Goal: Transaction & Acquisition: Purchase product/service

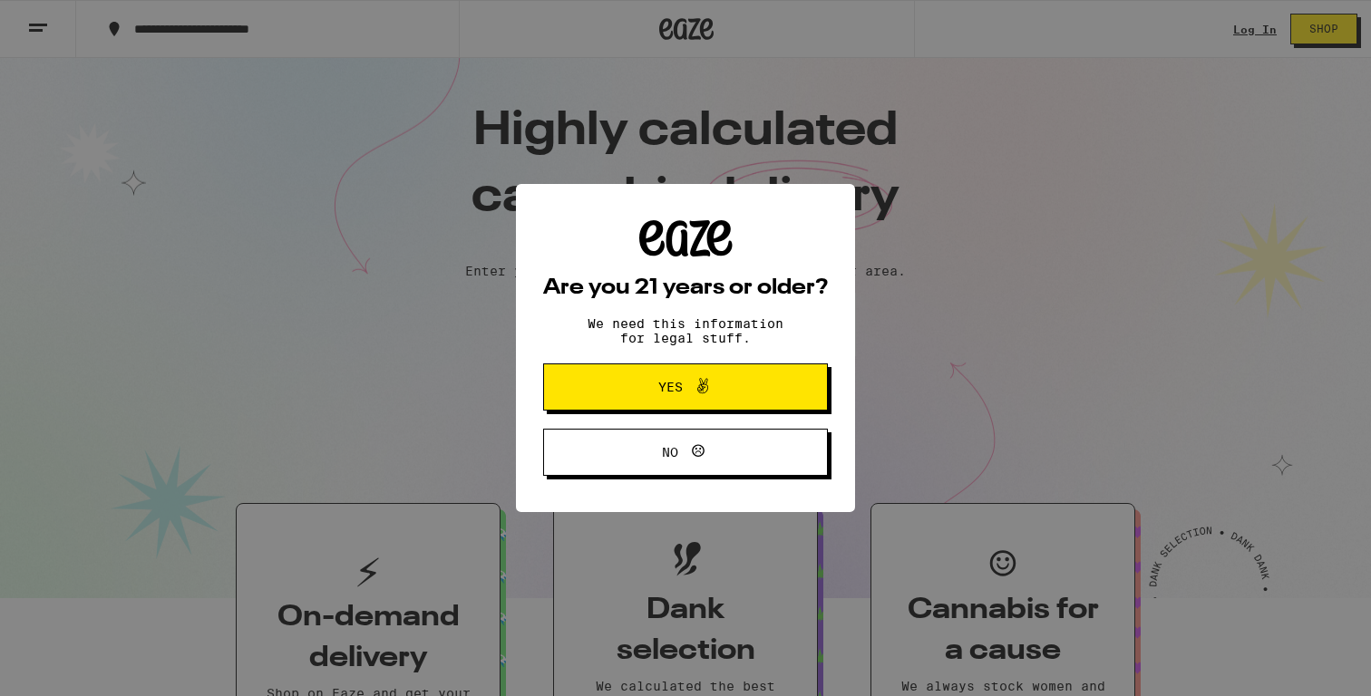
click at [702, 386] on icon at bounding box center [703, 386] width 22 height 22
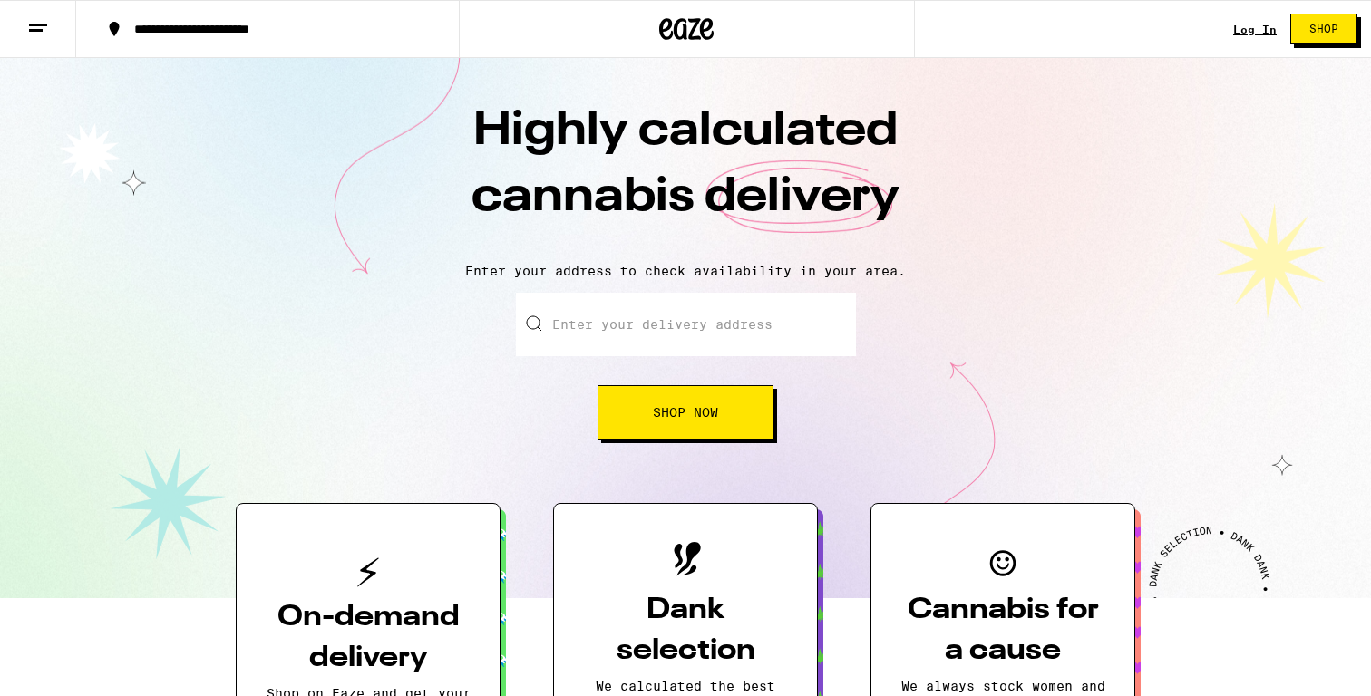
click at [1249, 34] on link "Log In" at bounding box center [1255, 30] width 44 height 12
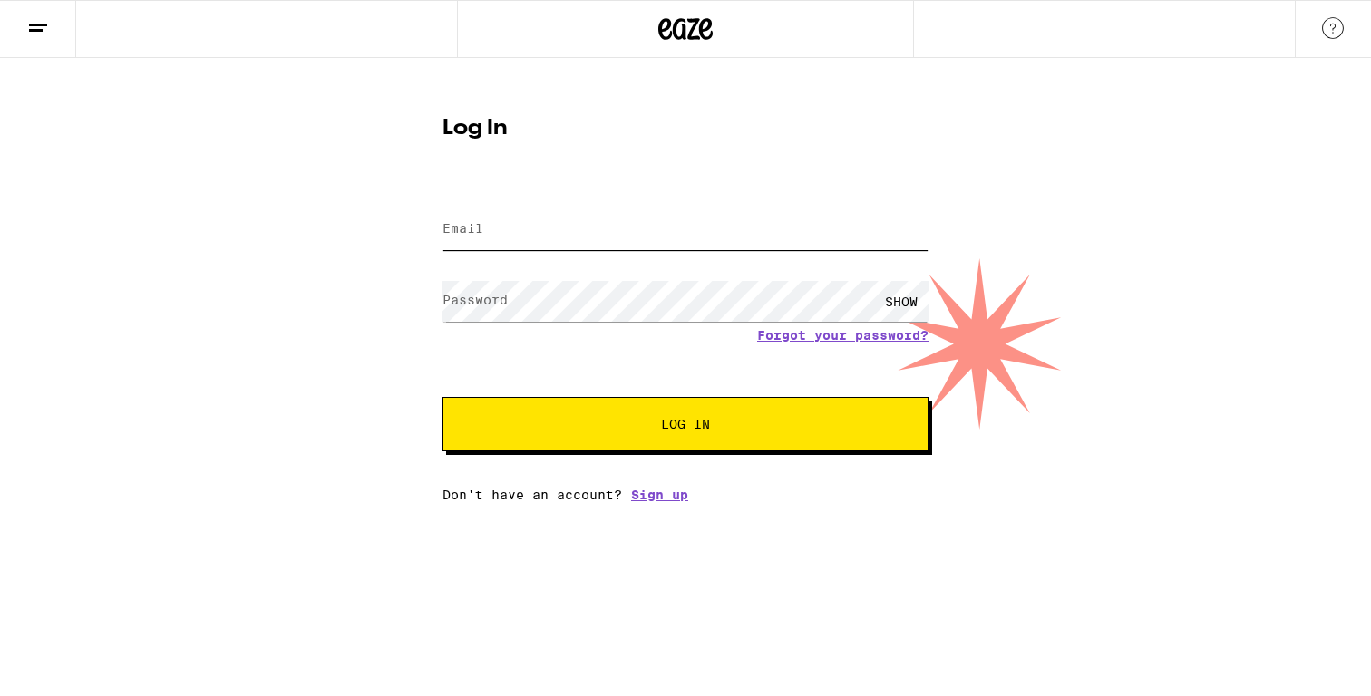
type input "[EMAIL_ADDRESS][DOMAIN_NAME]"
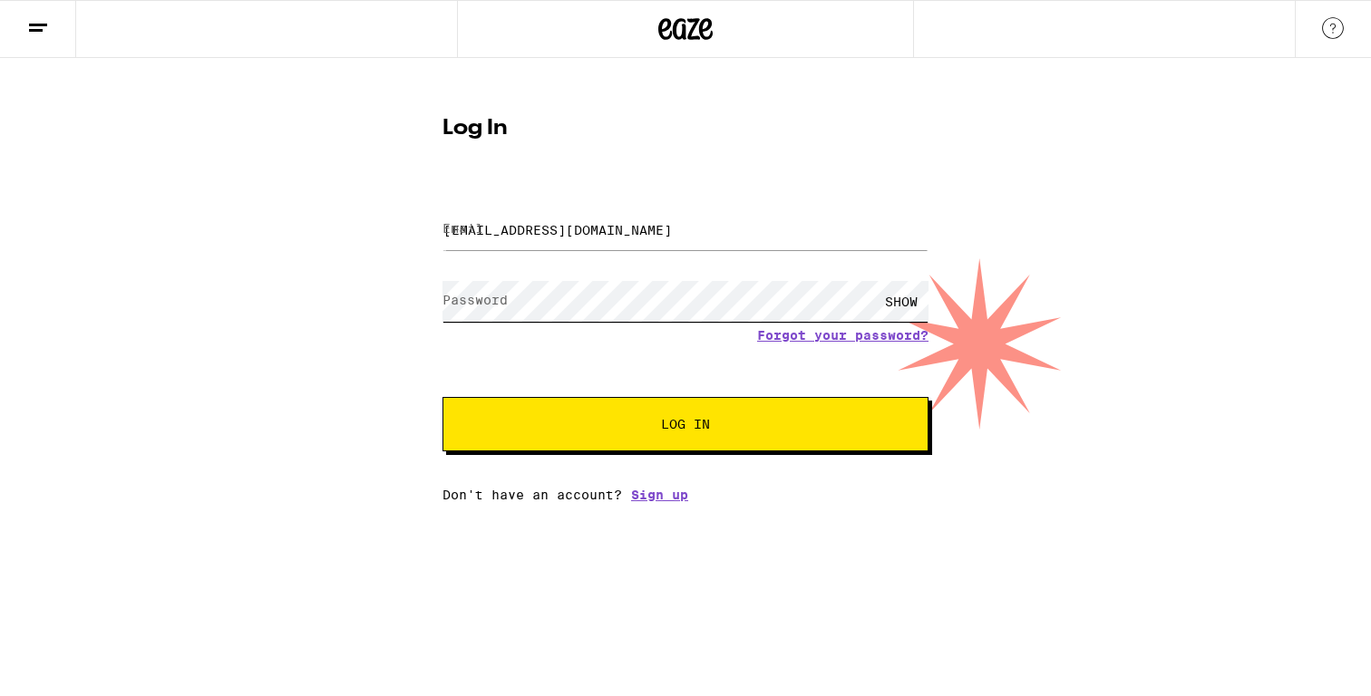
click at [685, 426] on button "Log In" at bounding box center [685, 424] width 486 height 54
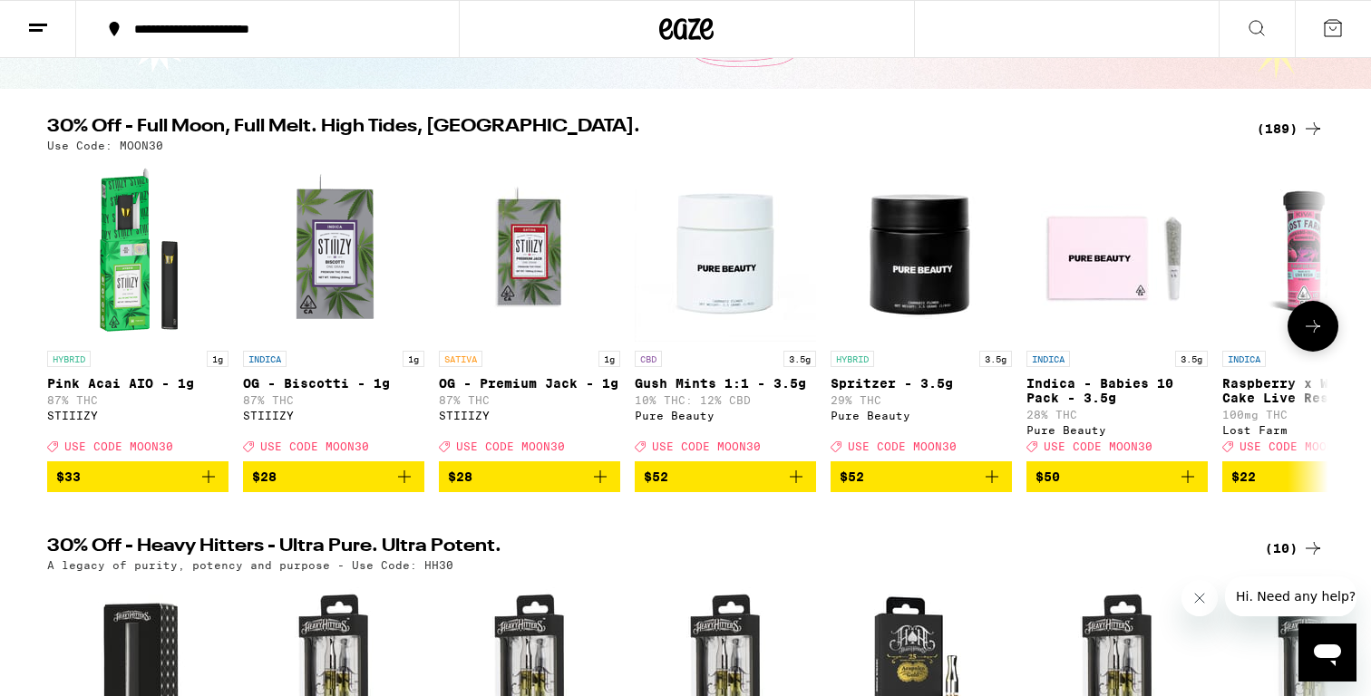
scroll to position [52, 0]
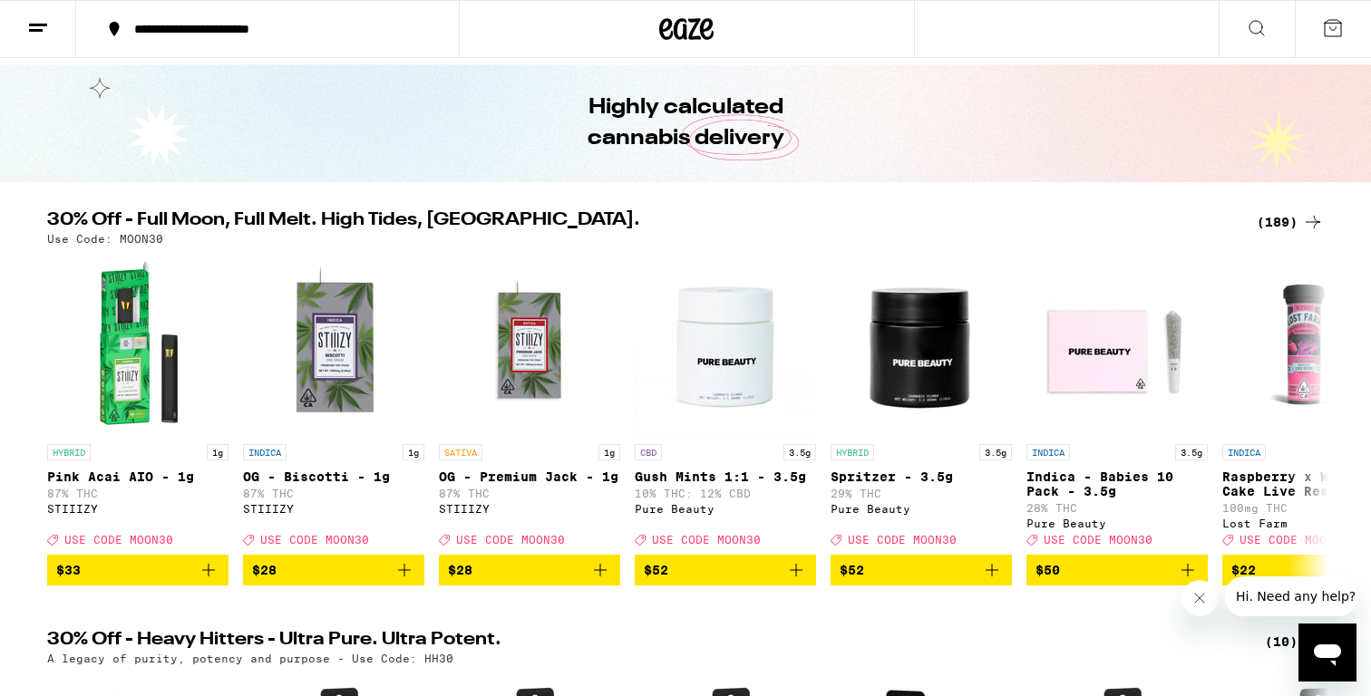
click at [1266, 221] on div "(189)" at bounding box center [1290, 222] width 67 height 22
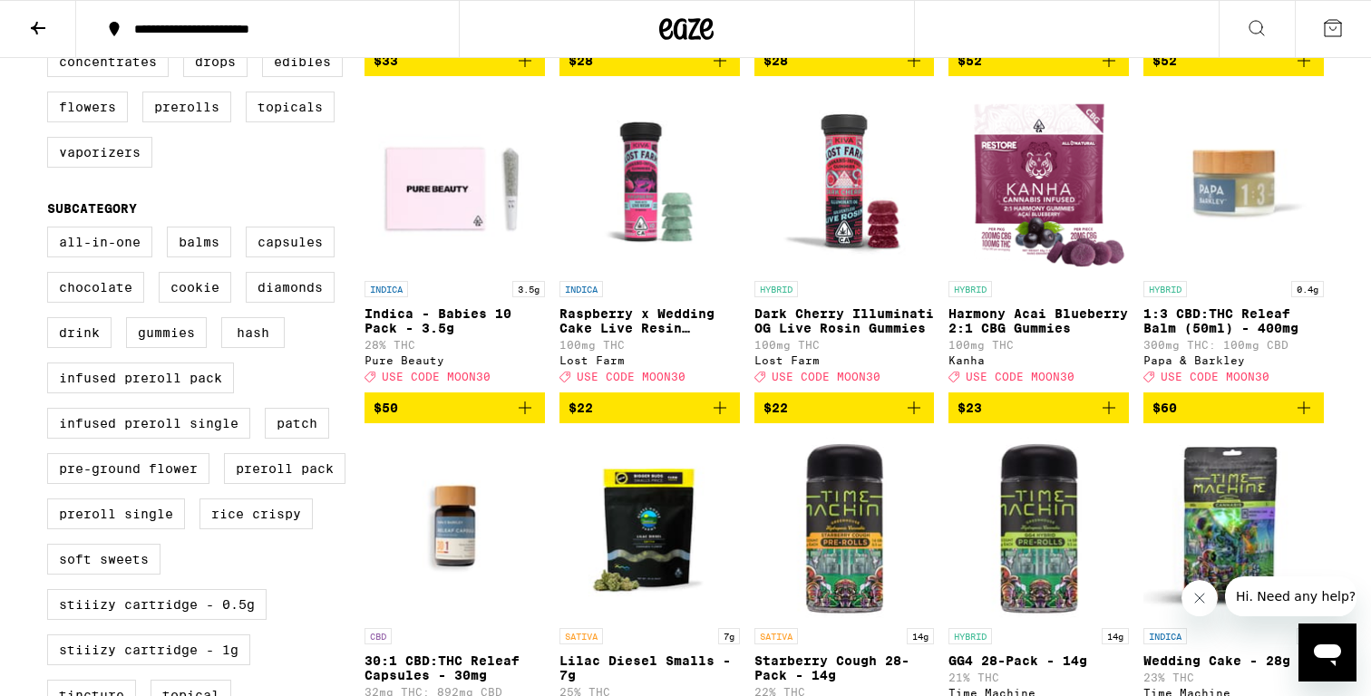
scroll to position [505, 0]
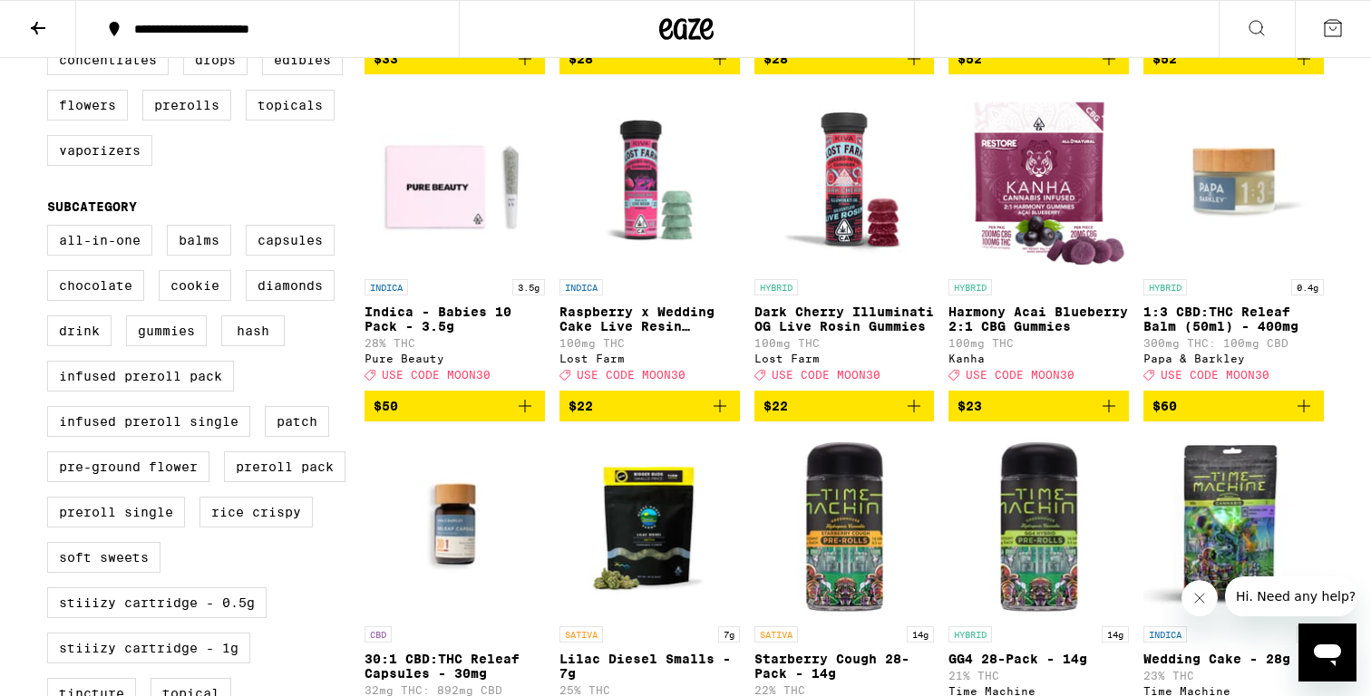
click at [1059, 349] on p "100mg THC" at bounding box center [1038, 343] width 180 height 12
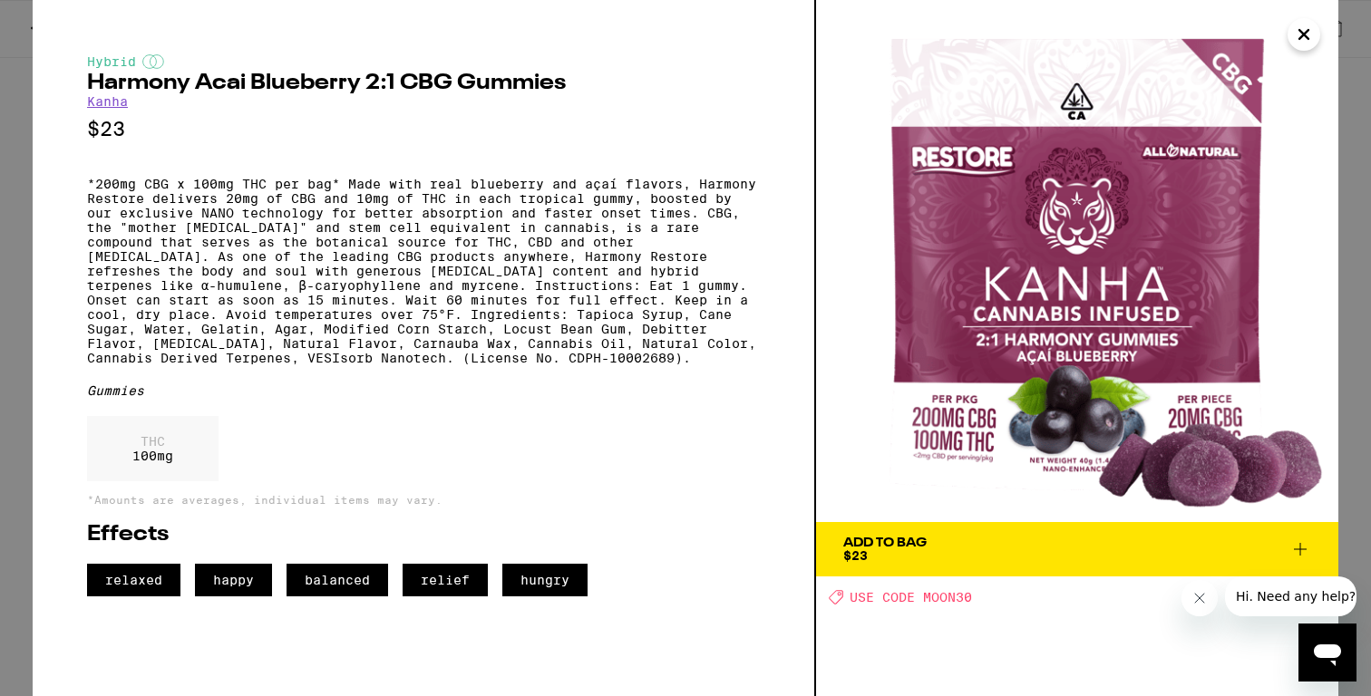
click at [1300, 31] on icon "Close" at bounding box center [1303, 34] width 9 height 9
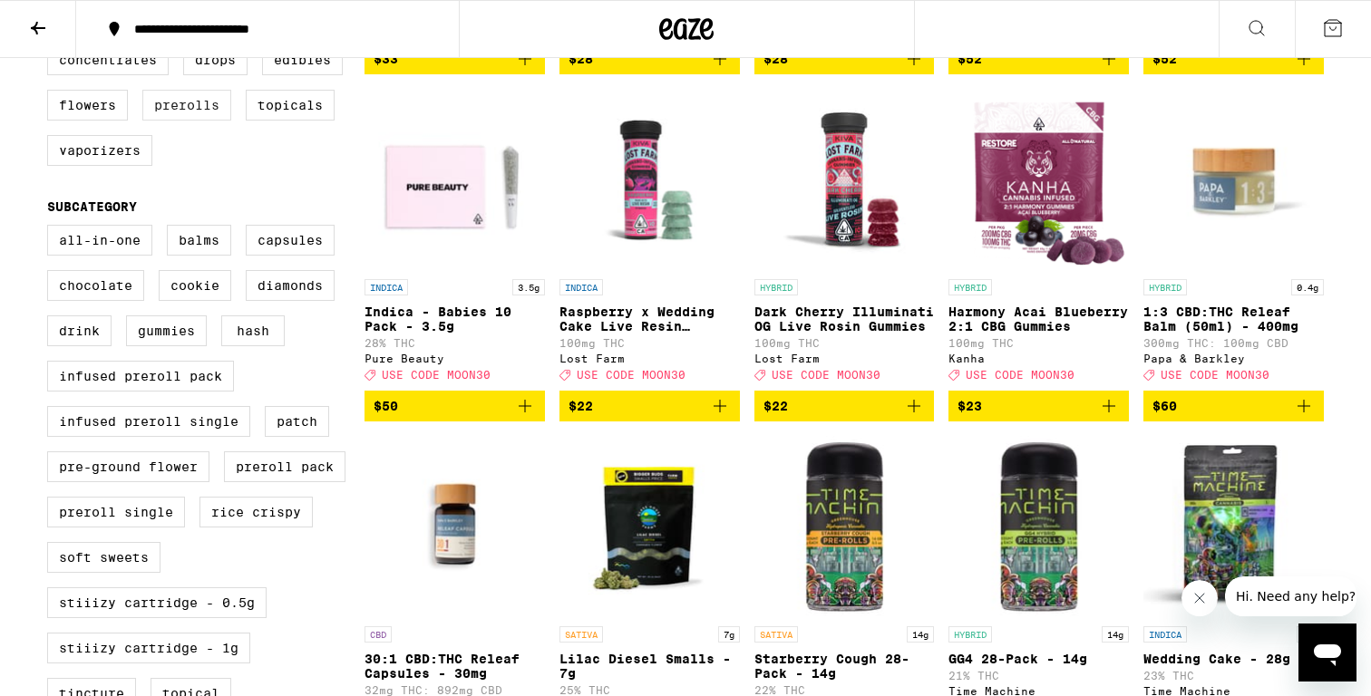
click at [211, 121] on label "Prerolls" at bounding box center [186, 105] width 89 height 31
click at [52, 48] on input "Prerolls" at bounding box center [51, 47] width 1 height 1
checkbox input "true"
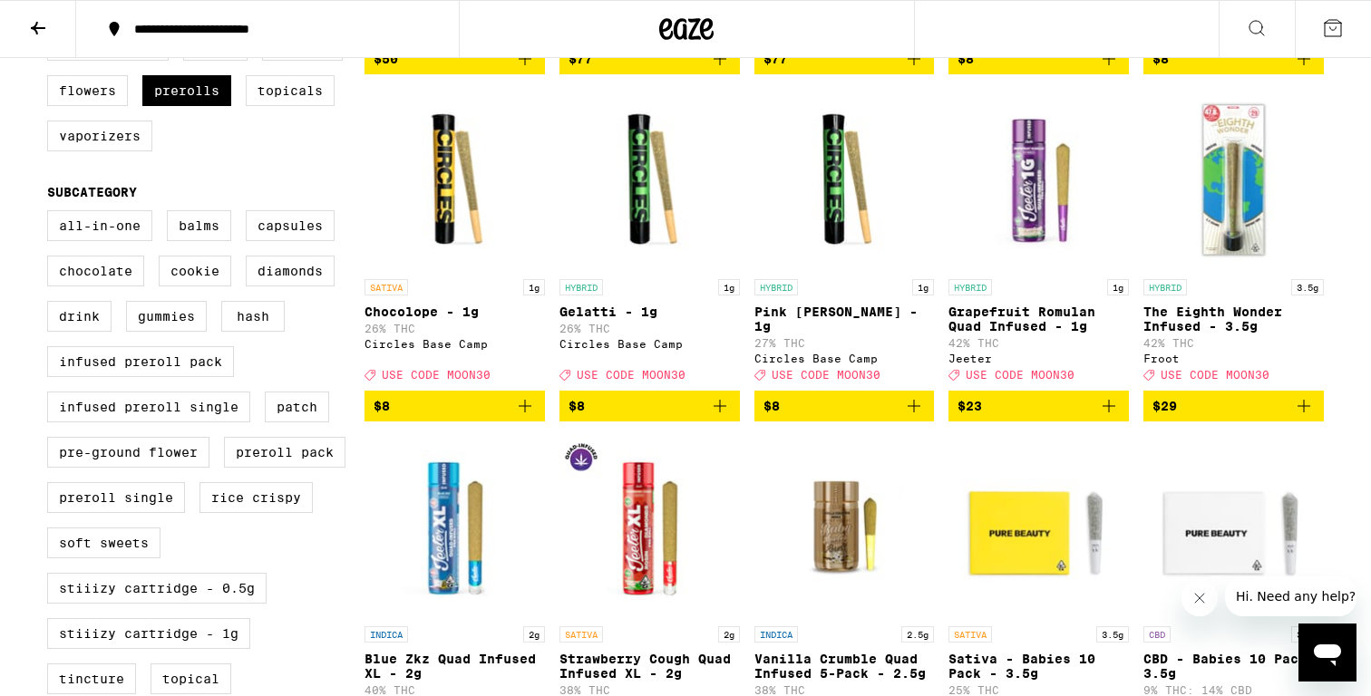
scroll to position [516, 0]
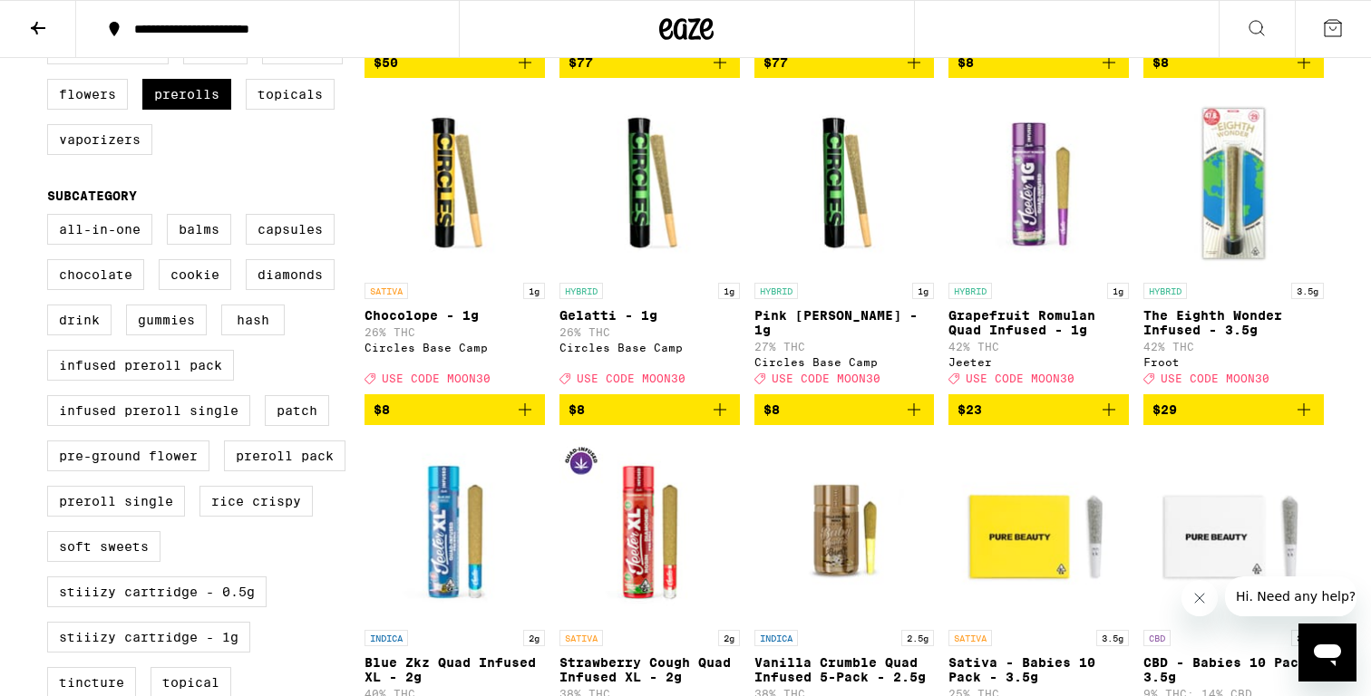
click at [526, 421] on icon "Add to bag" at bounding box center [525, 410] width 22 height 22
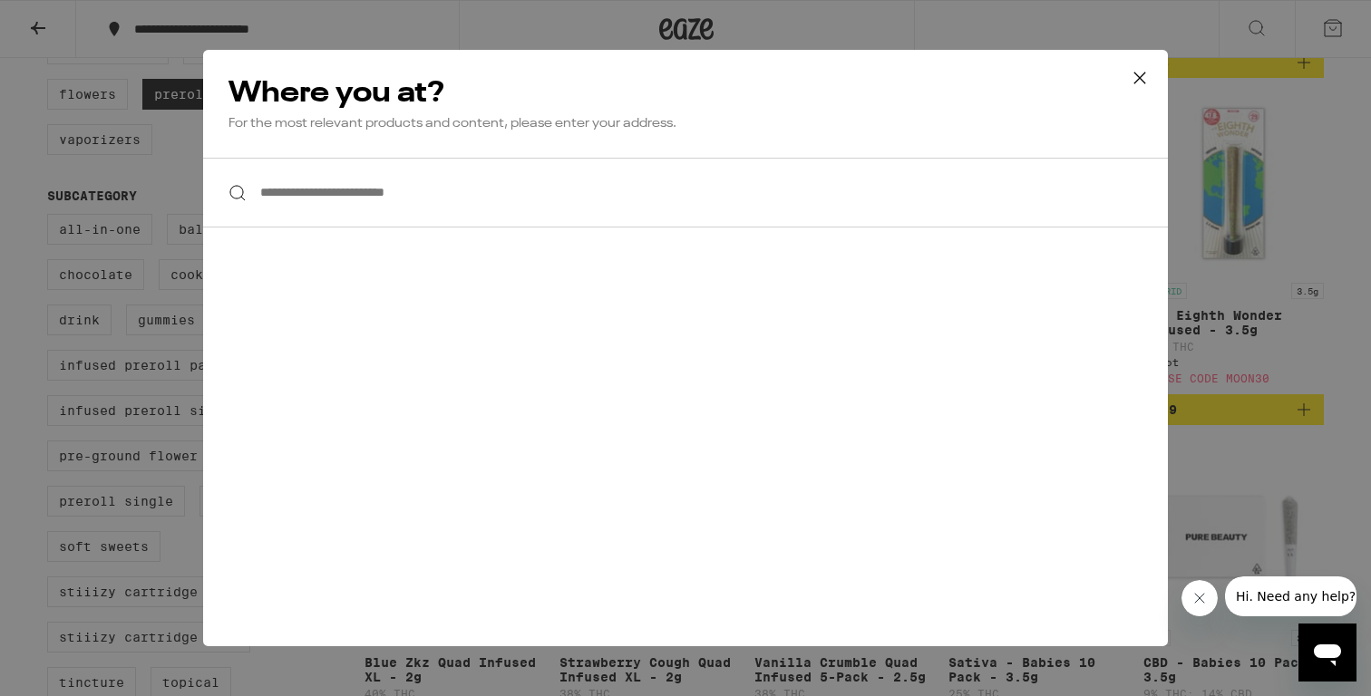
click at [407, 197] on input "**********" at bounding box center [685, 193] width 965 height 70
paste input "**********"
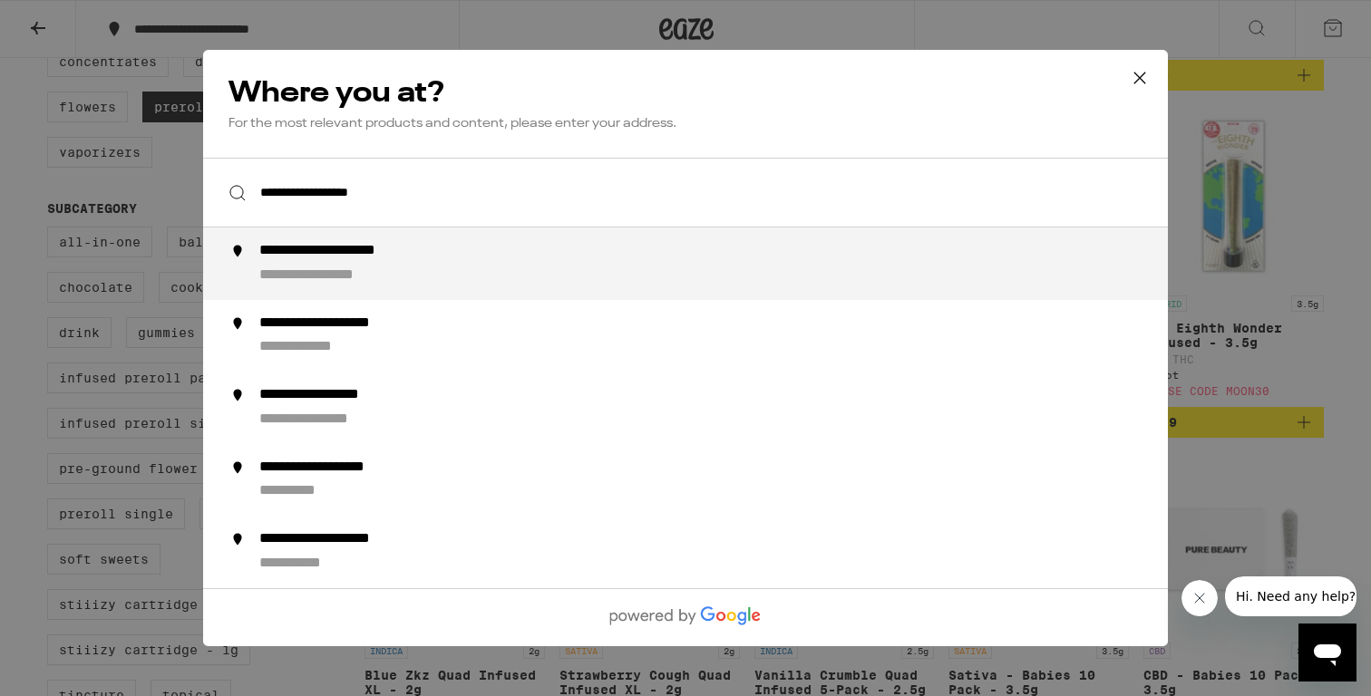
scroll to position [503, 0]
click at [399, 270] on div "**********" at bounding box center [339, 276] width 160 height 19
type input "**********"
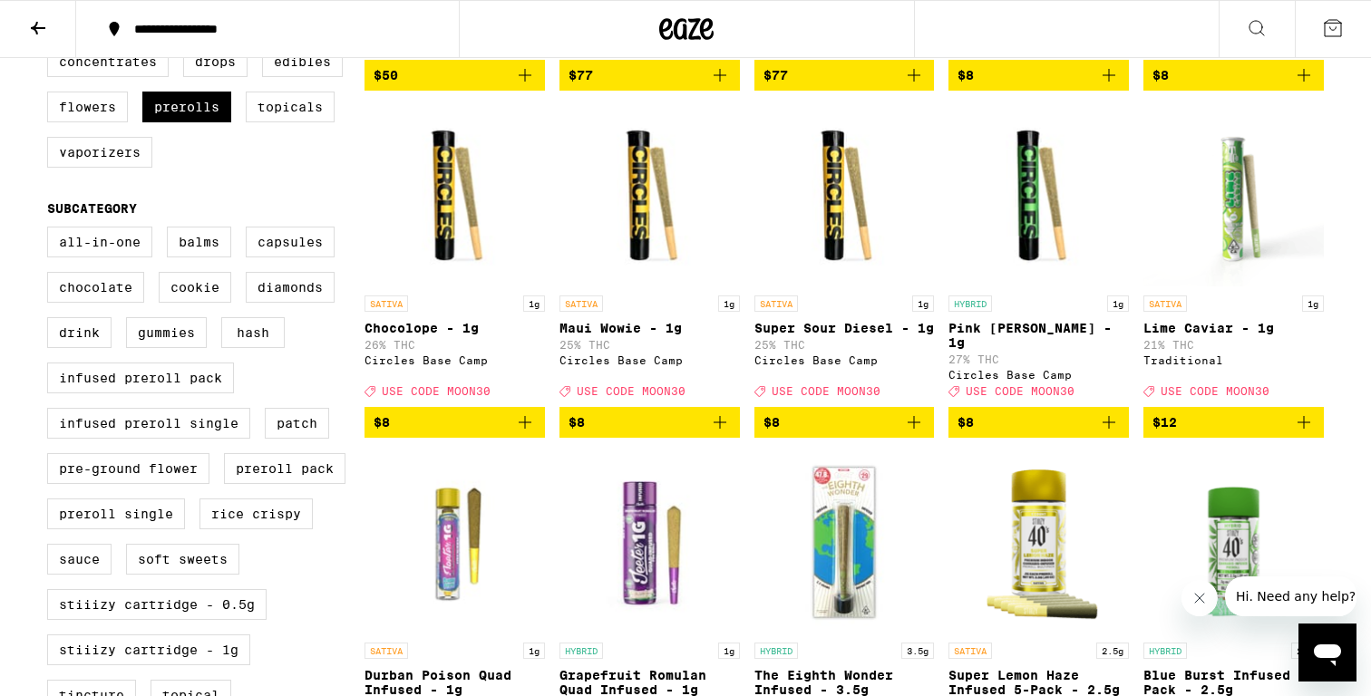
click at [522, 433] on icon "Add to bag" at bounding box center [525, 423] width 22 height 22
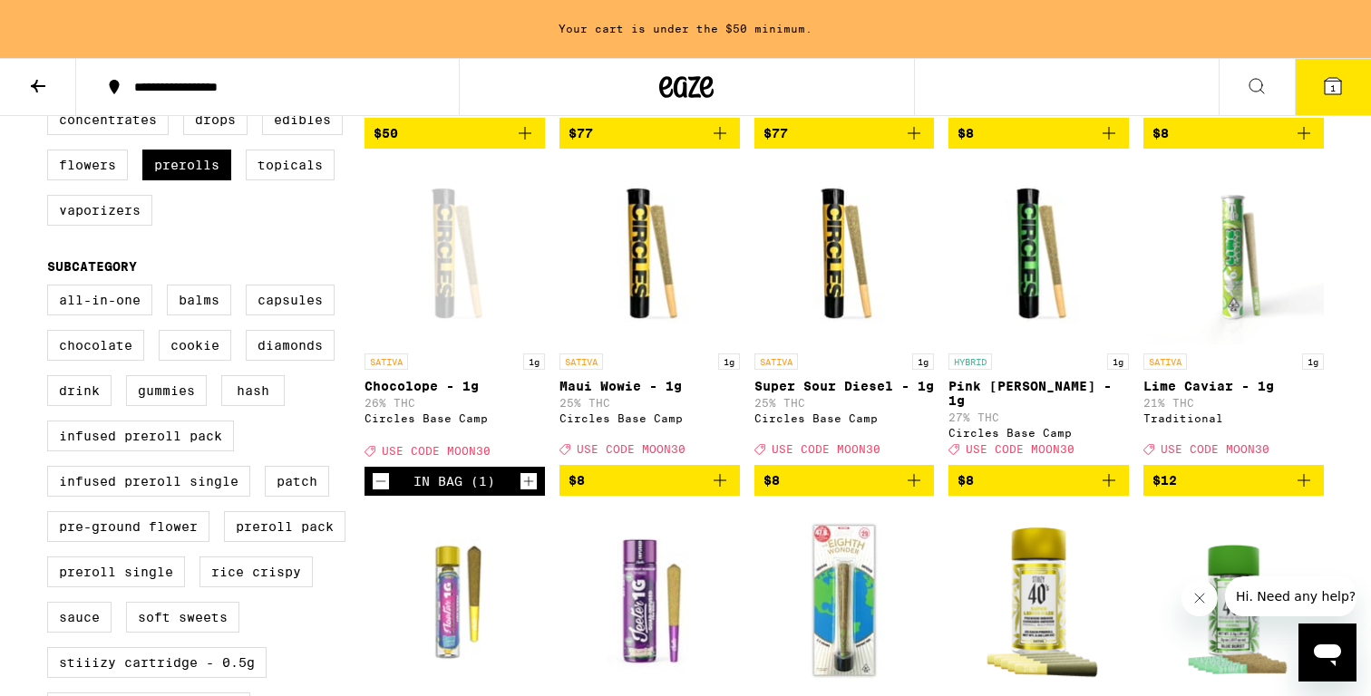
click at [721, 491] on icon "Add to bag" at bounding box center [720, 481] width 22 height 22
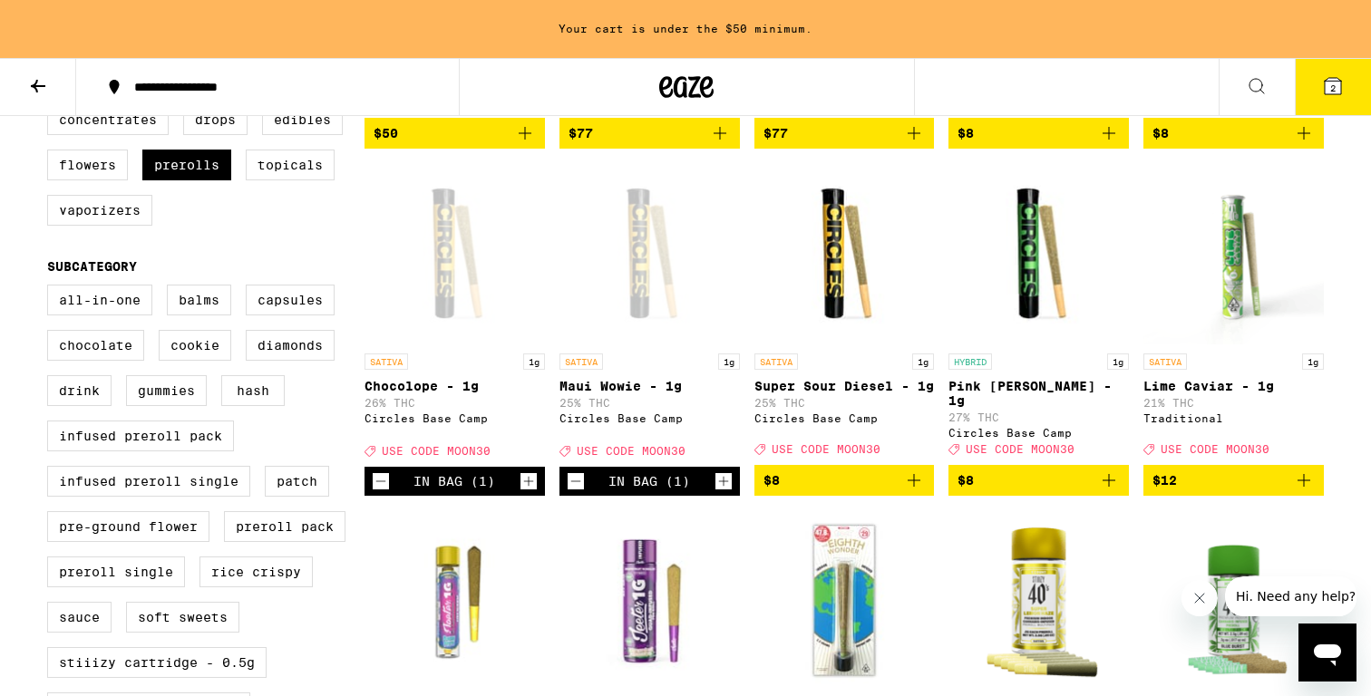
click at [917, 491] on icon "Add to bag" at bounding box center [914, 481] width 22 height 22
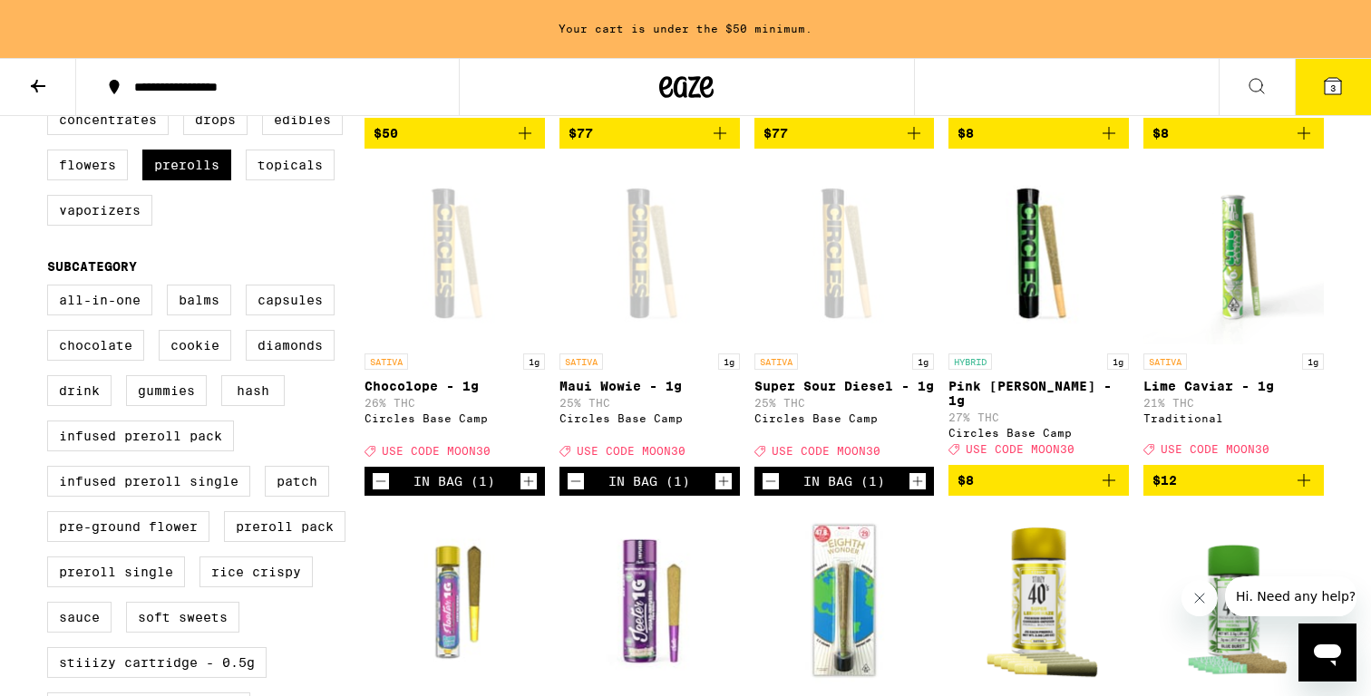
click at [1107, 491] on icon "Add to bag" at bounding box center [1109, 481] width 22 height 22
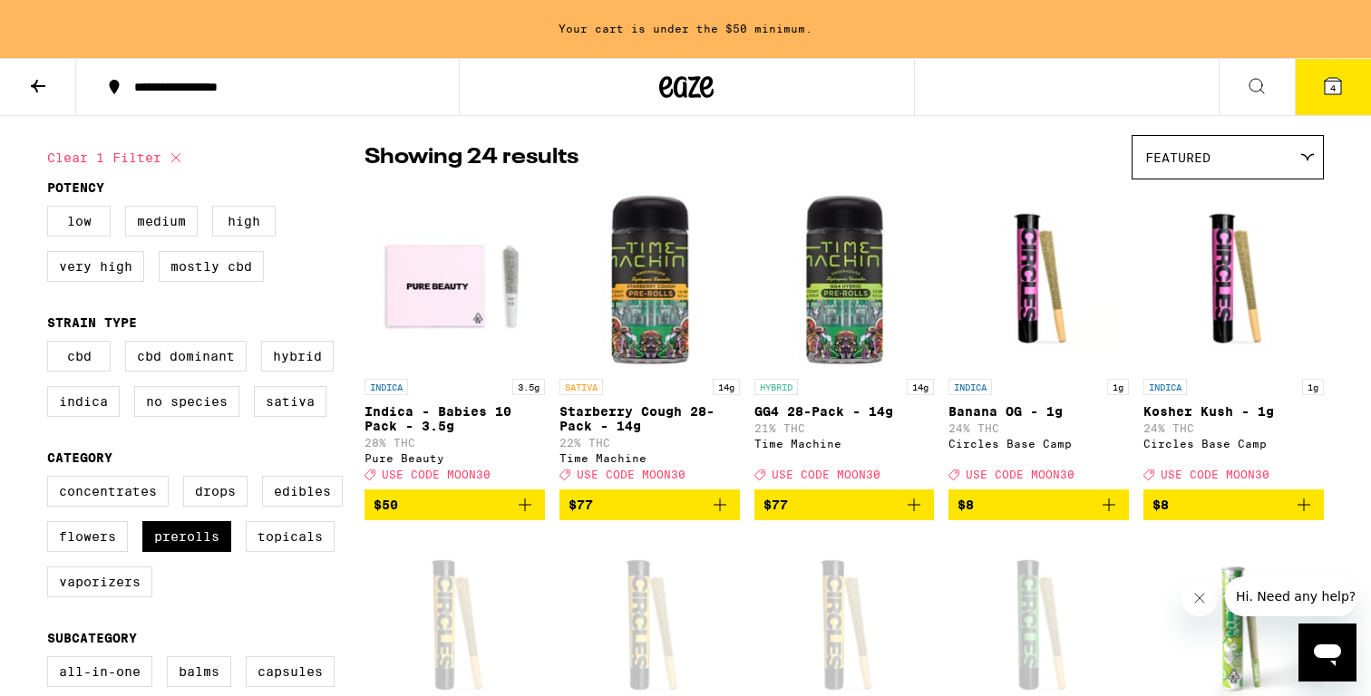
scroll to position [127, 0]
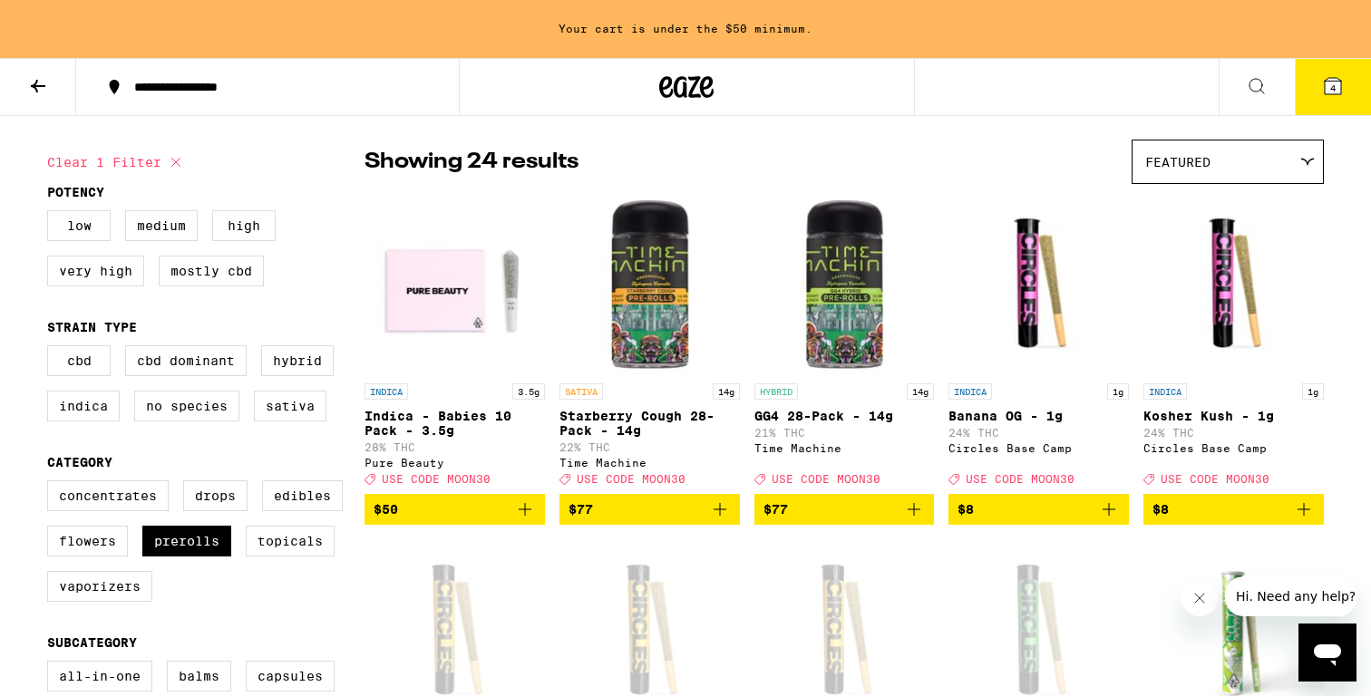
click at [1112, 520] on icon "Add to bag" at bounding box center [1109, 510] width 22 height 22
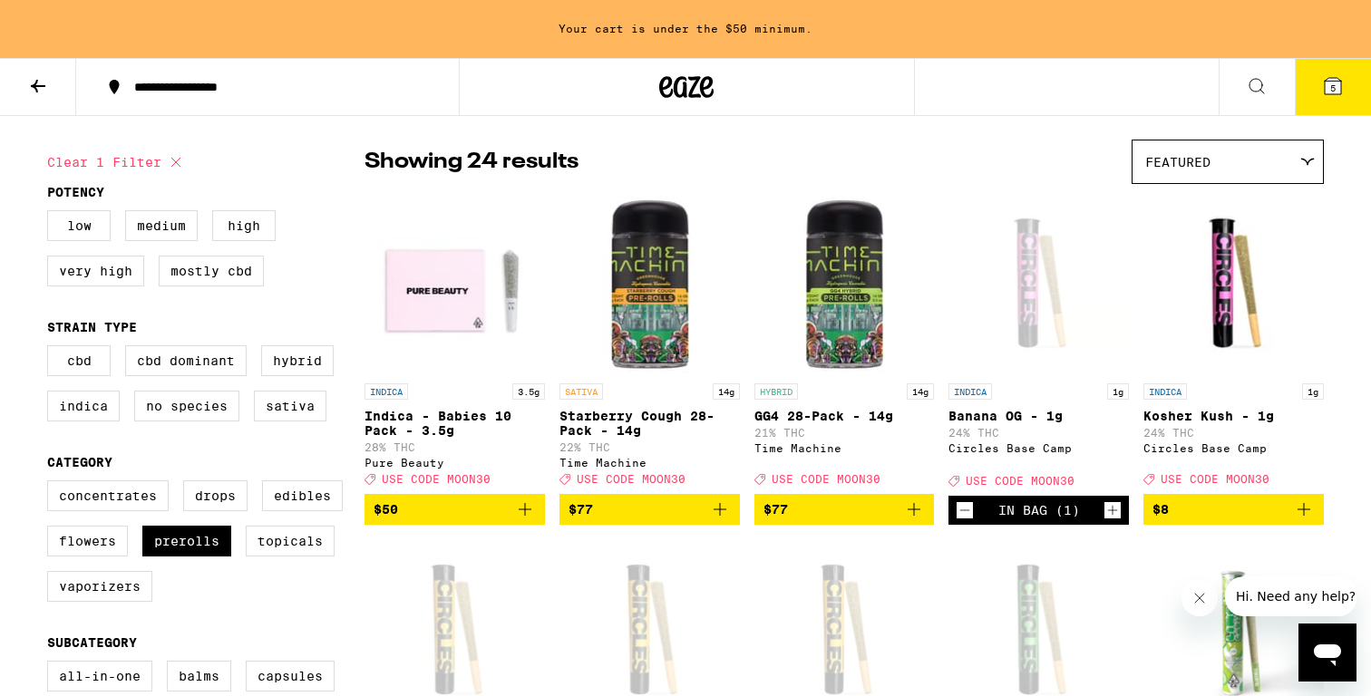
click at [1300, 520] on icon "Add to bag" at bounding box center [1304, 510] width 22 height 22
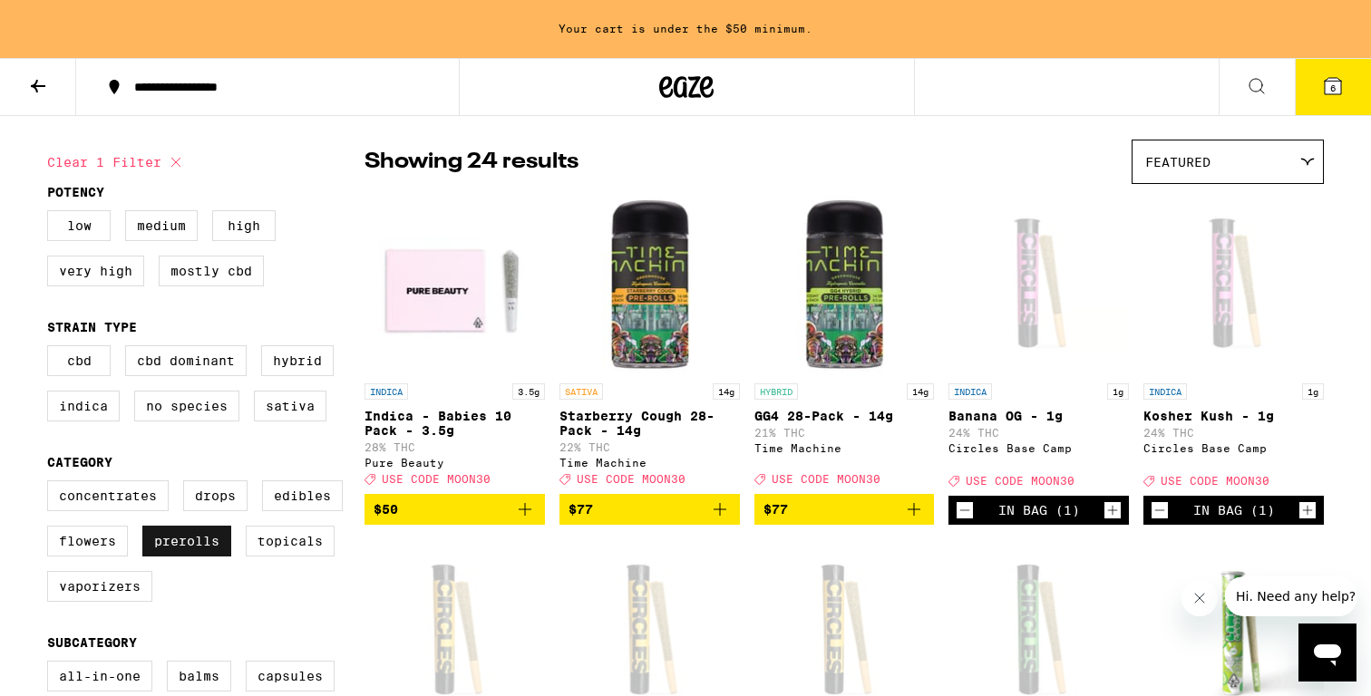
click at [203, 553] on label "Prerolls" at bounding box center [186, 541] width 89 height 31
click at [52, 484] on input "Prerolls" at bounding box center [51, 483] width 1 height 1
checkbox input "false"
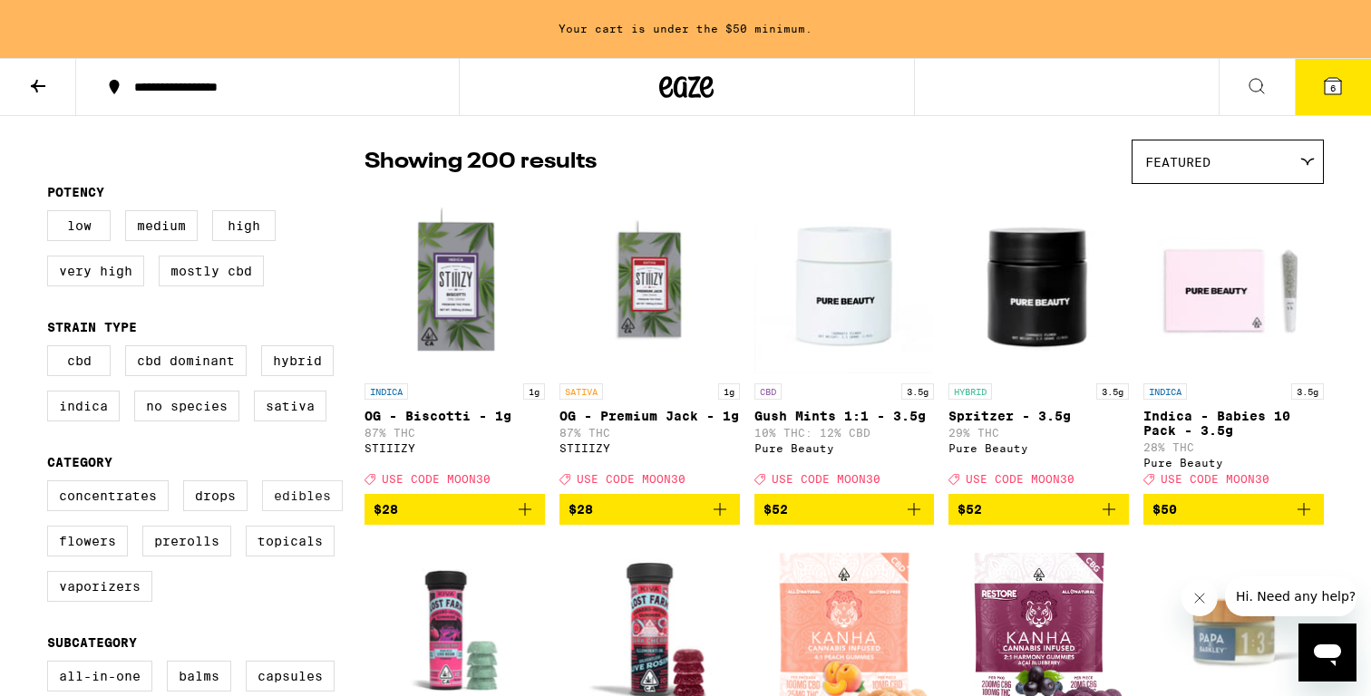
click at [300, 511] on label "Edibles" at bounding box center [302, 496] width 81 height 31
click at [52, 484] on input "Edibles" at bounding box center [51, 483] width 1 height 1
checkbox input "true"
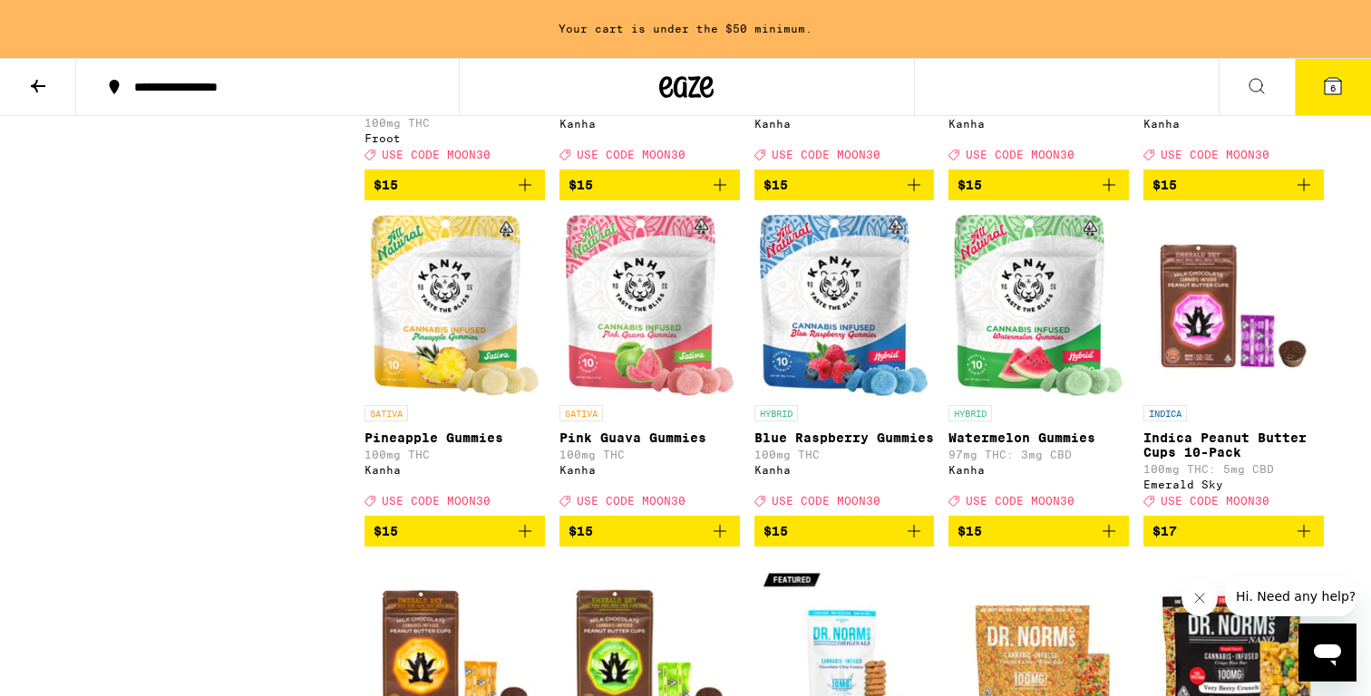
scroll to position [2876, 0]
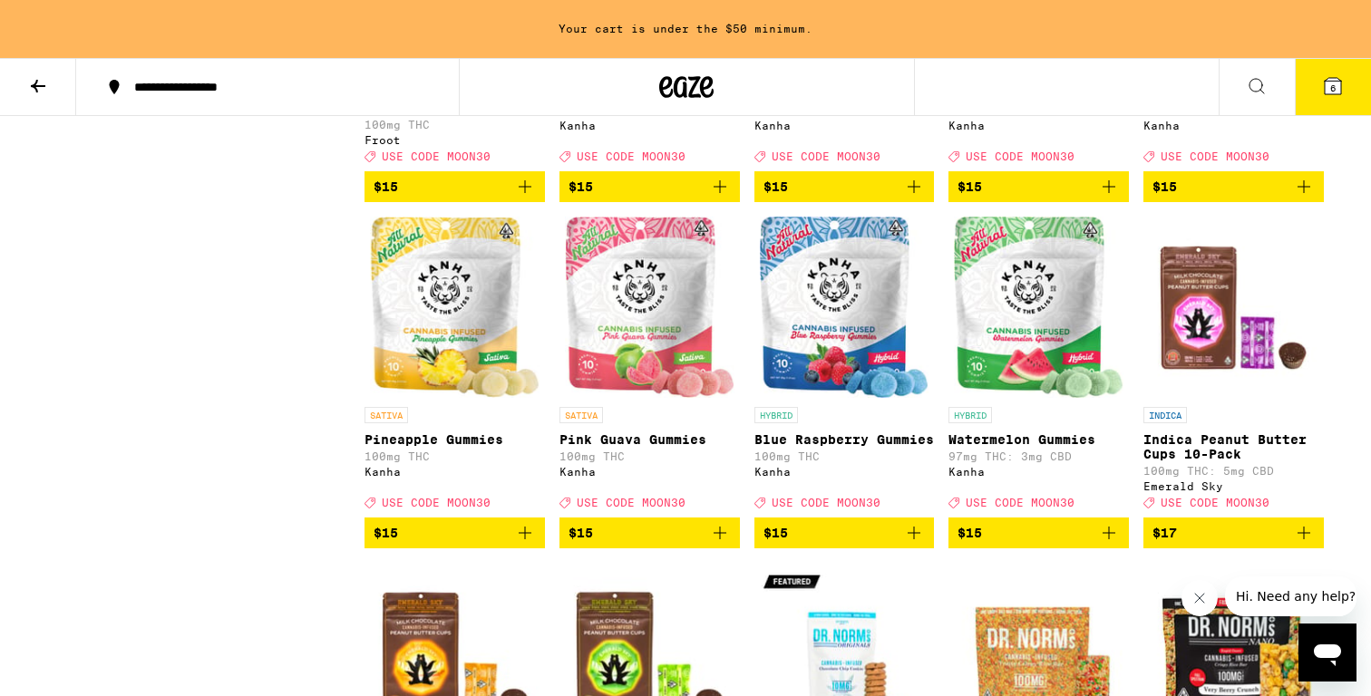
click at [526, 544] on icon "Add to bag" at bounding box center [525, 533] width 22 height 22
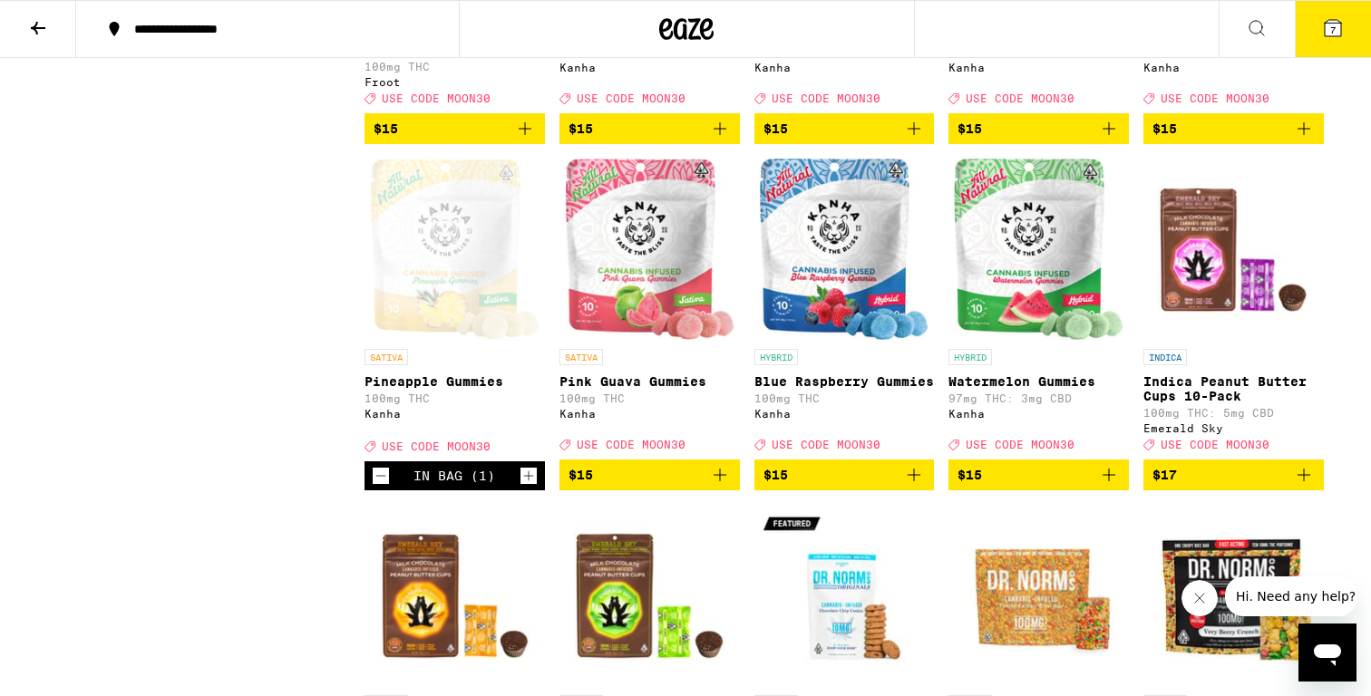
click at [720, 486] on icon "Add to bag" at bounding box center [720, 475] width 22 height 22
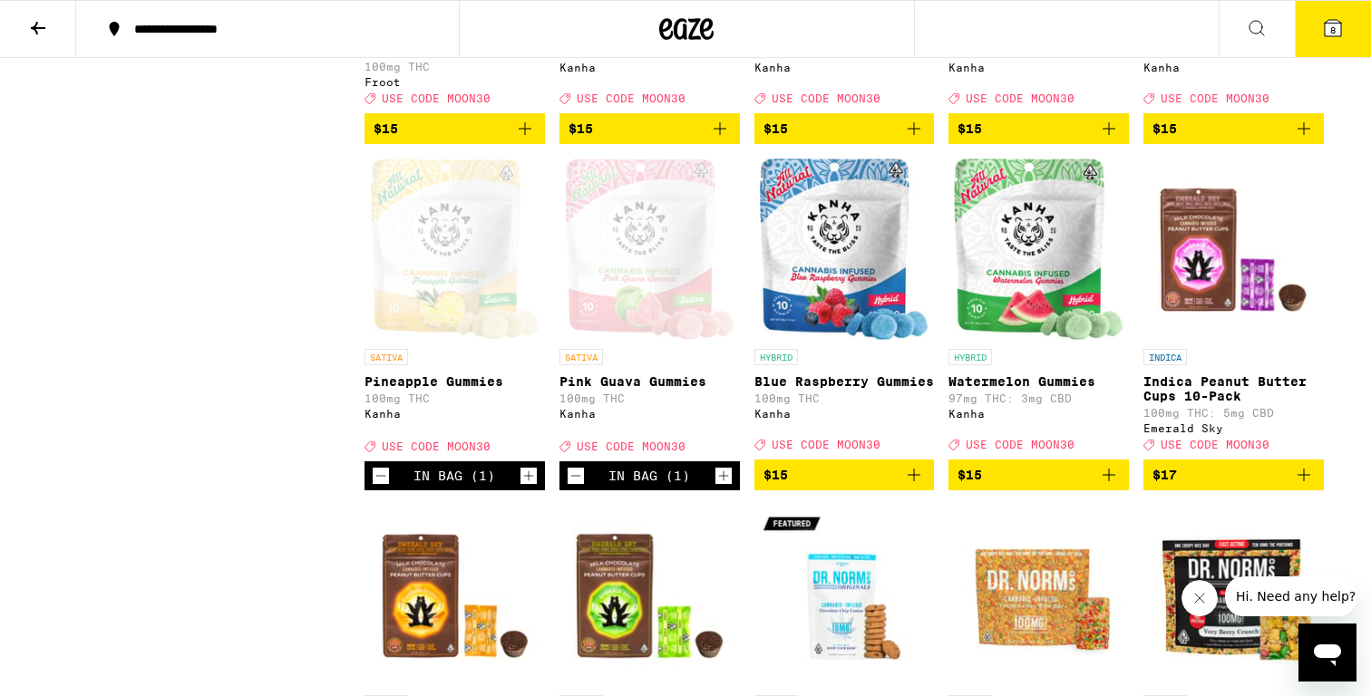
click at [923, 486] on icon "Add to bag" at bounding box center [914, 475] width 22 height 22
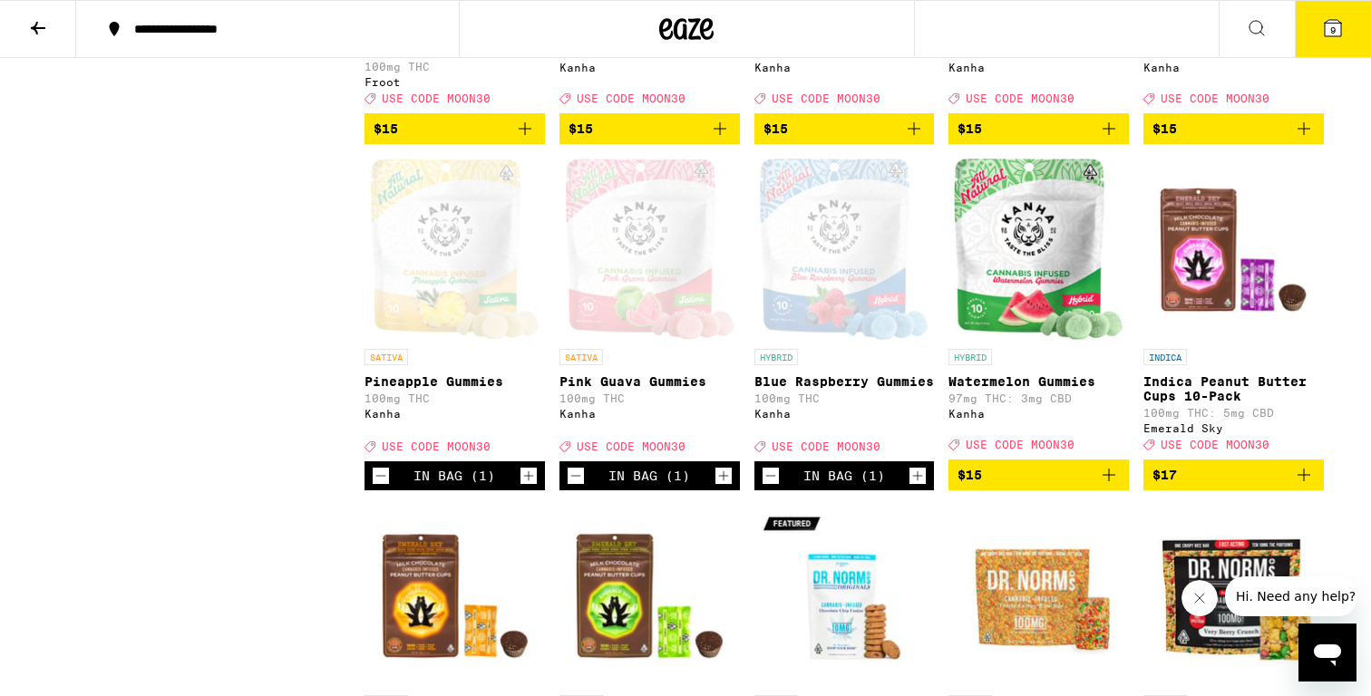
click at [1120, 491] on button "$15" at bounding box center [1038, 475] width 180 height 31
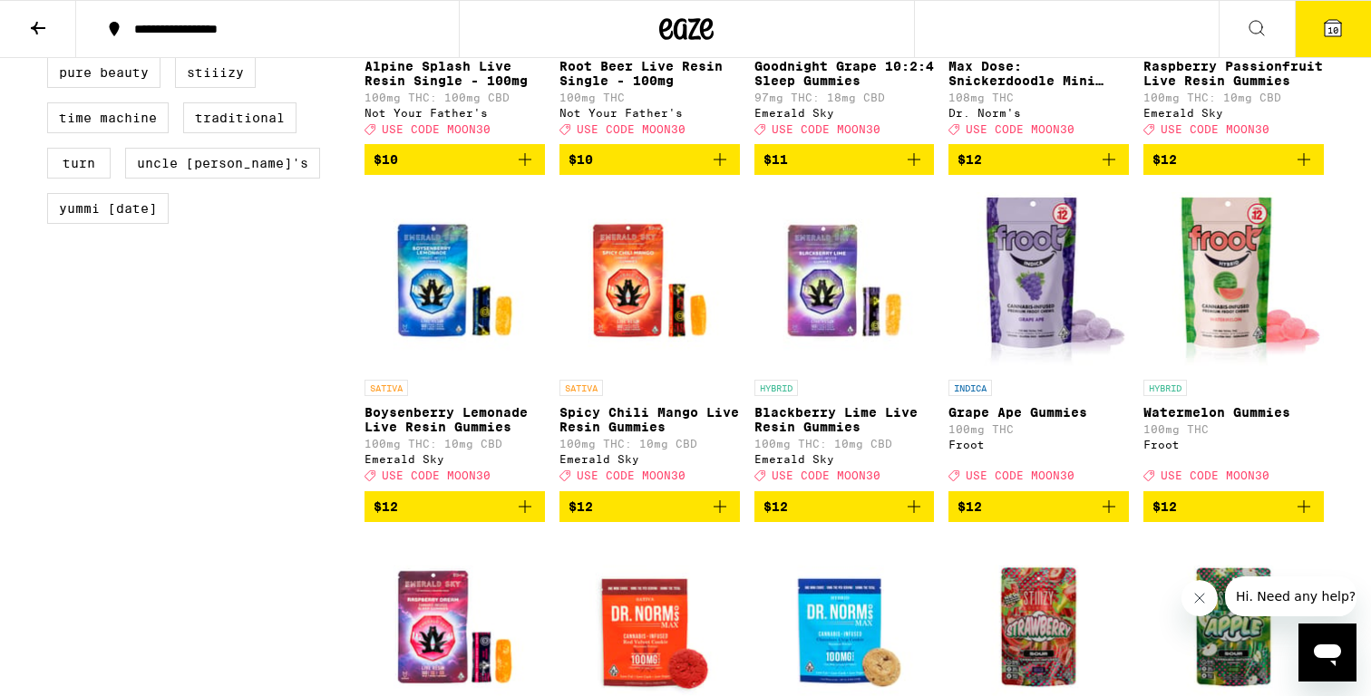
scroll to position [1797, 0]
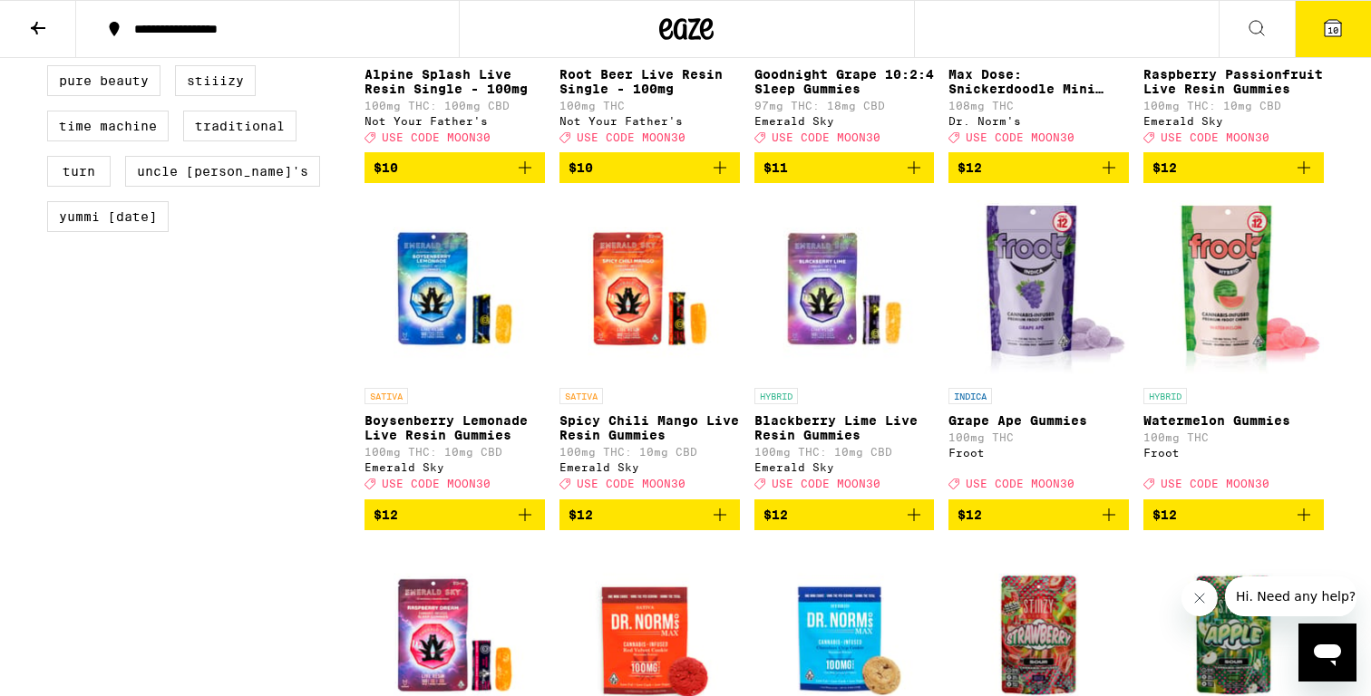
click at [1333, 22] on icon at bounding box center [1333, 28] width 16 height 16
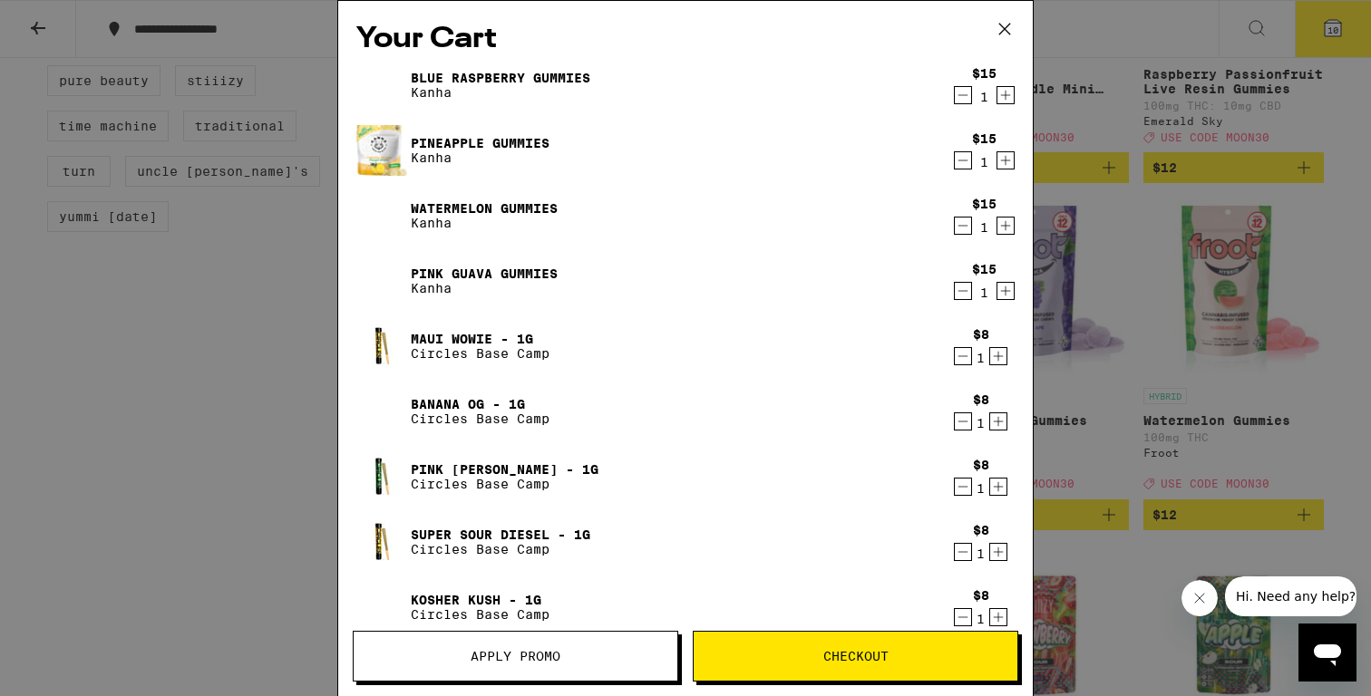
click at [521, 656] on span "Apply Promo" at bounding box center [516, 656] width 90 height 13
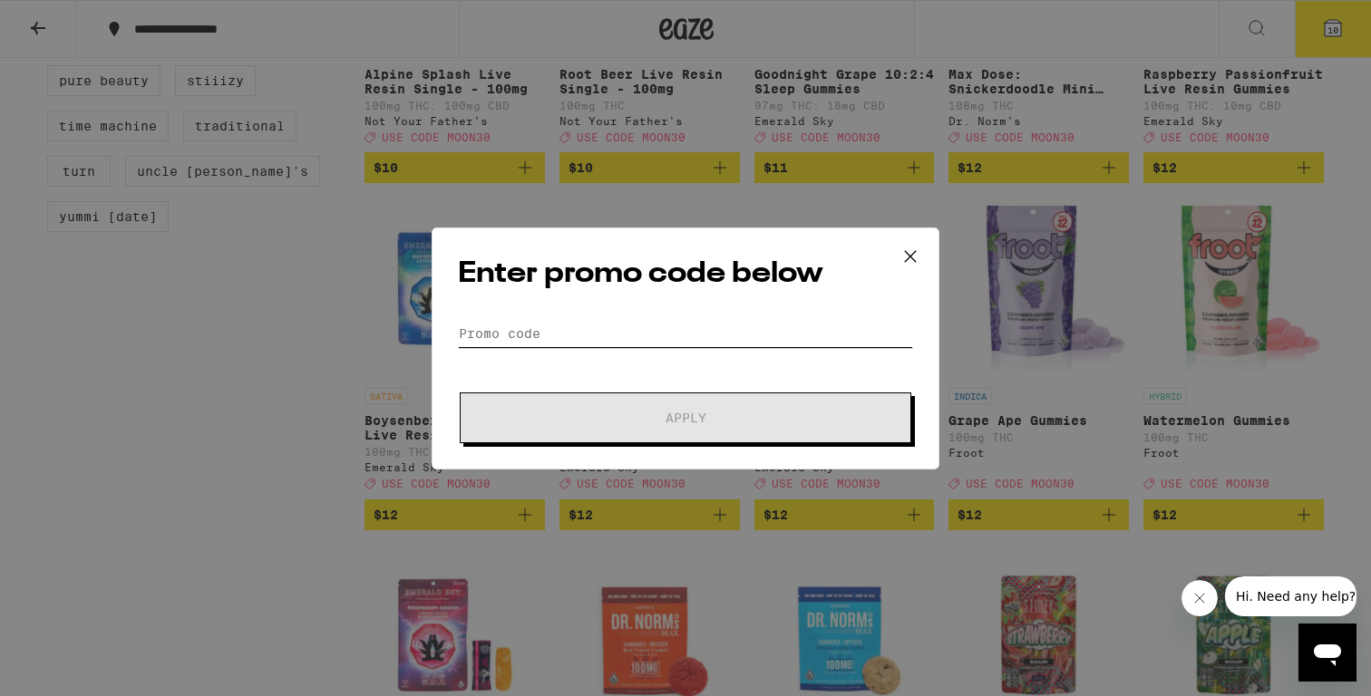
click at [517, 322] on input "Promo Code" at bounding box center [685, 333] width 455 height 27
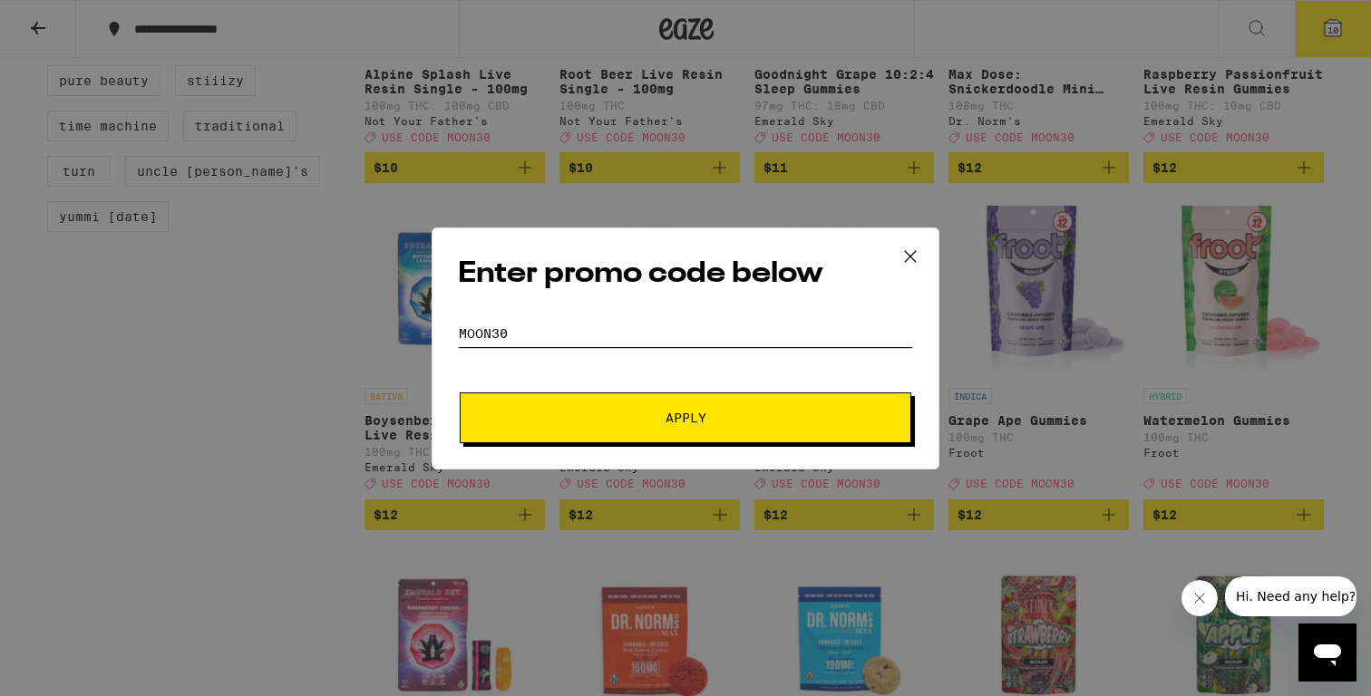
type input "MOON30"
click at [660, 410] on button "Apply" at bounding box center [686, 418] width 452 height 51
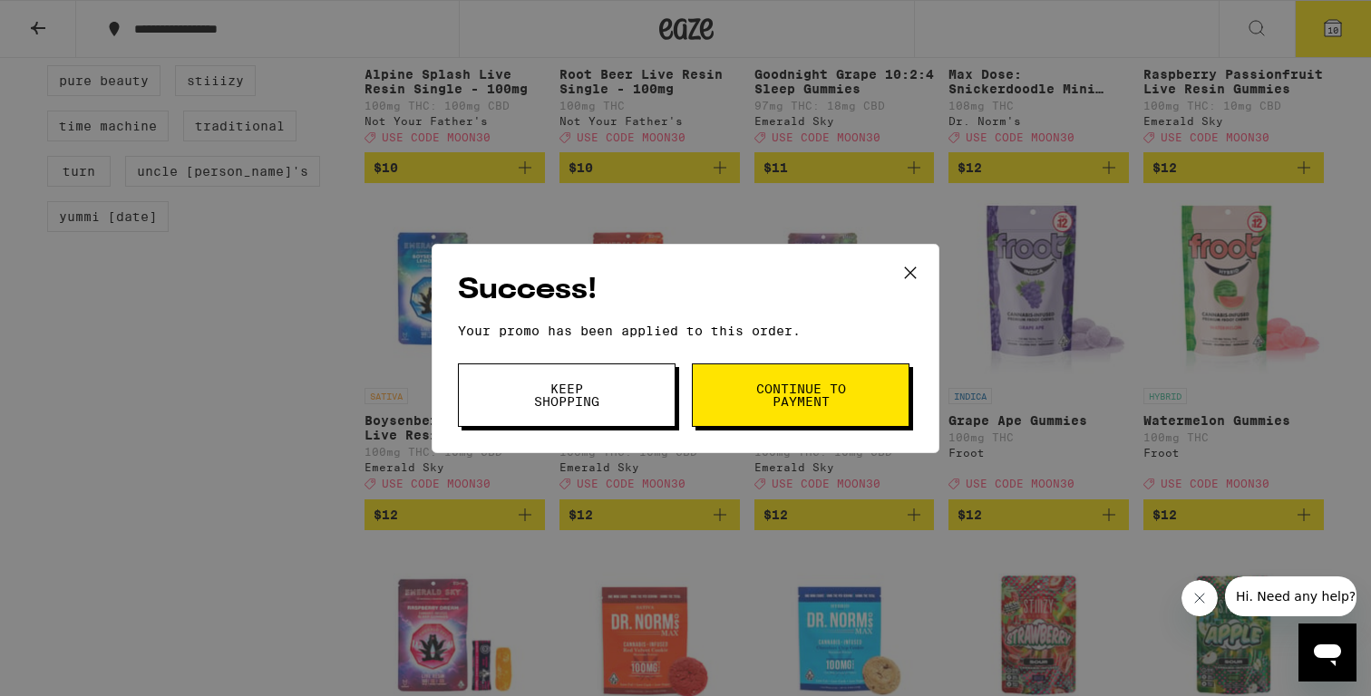
click at [607, 397] on span "Keep Shopping" at bounding box center [566, 395] width 92 height 25
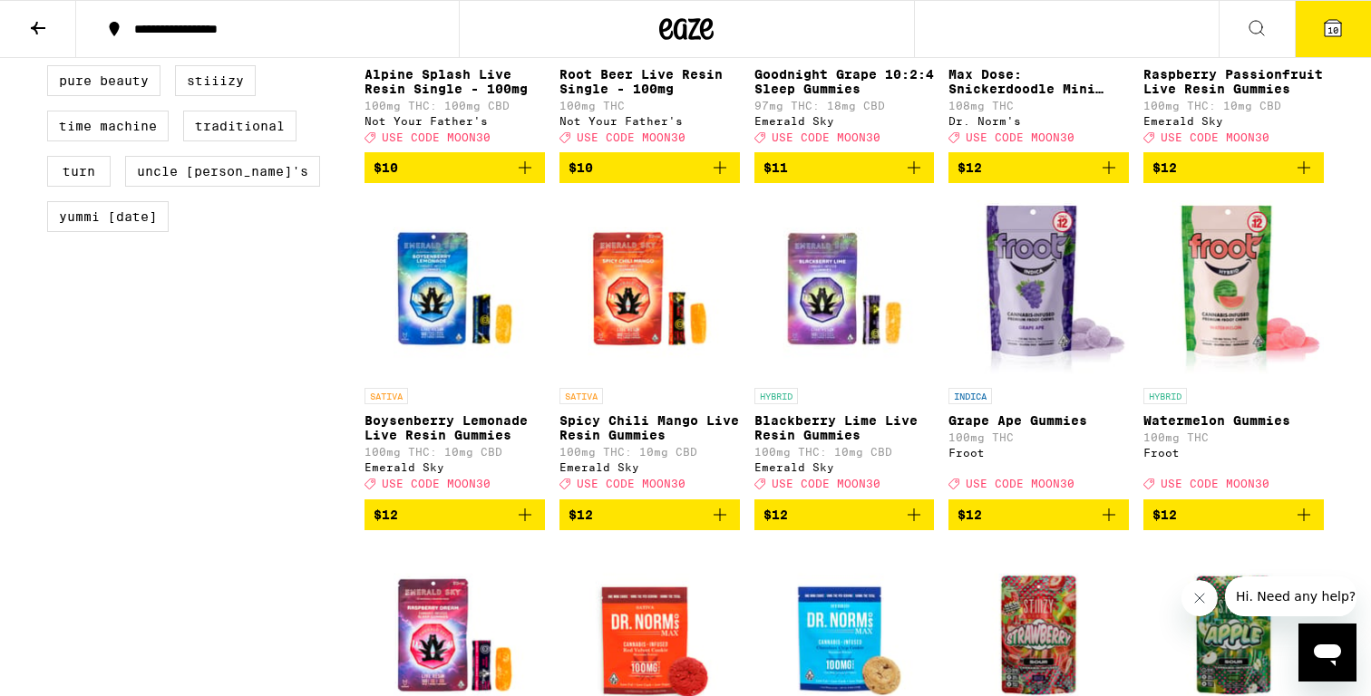
click at [1334, 26] on span "10" at bounding box center [1332, 29] width 11 height 11
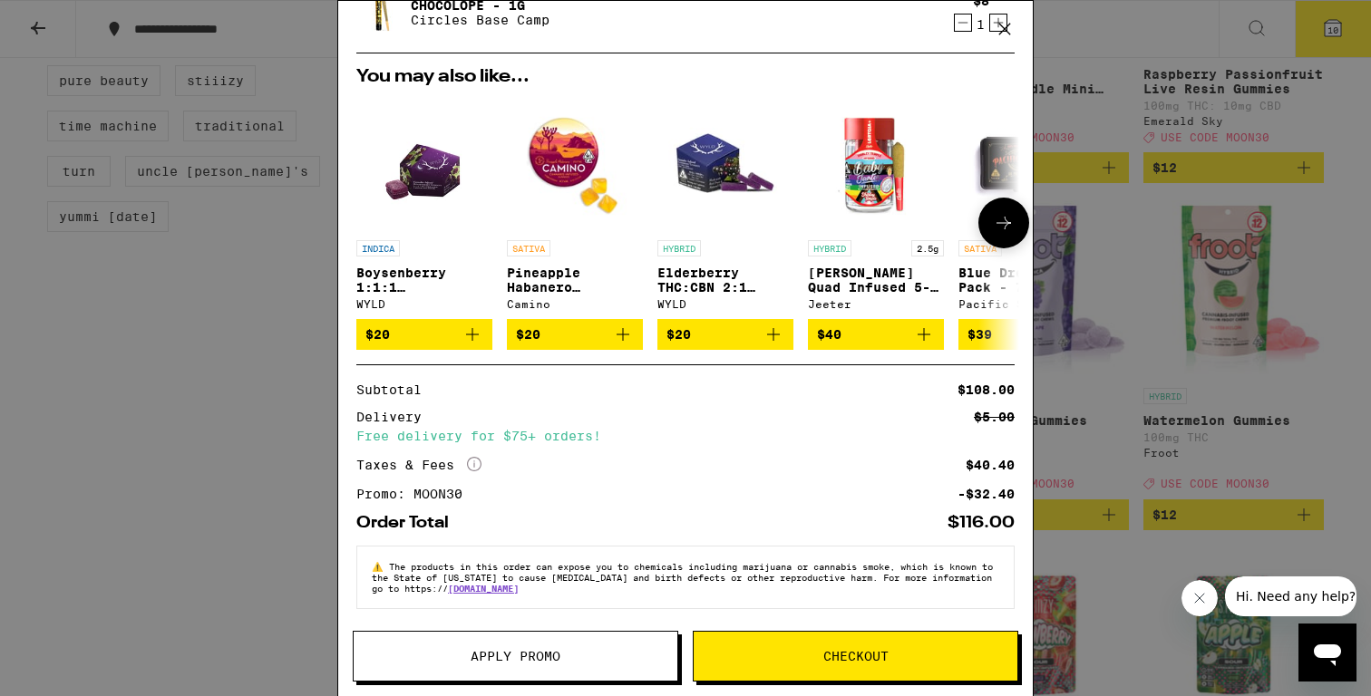
scroll to position [671, 0]
click at [836, 654] on span "Checkout" at bounding box center [855, 656] width 65 height 13
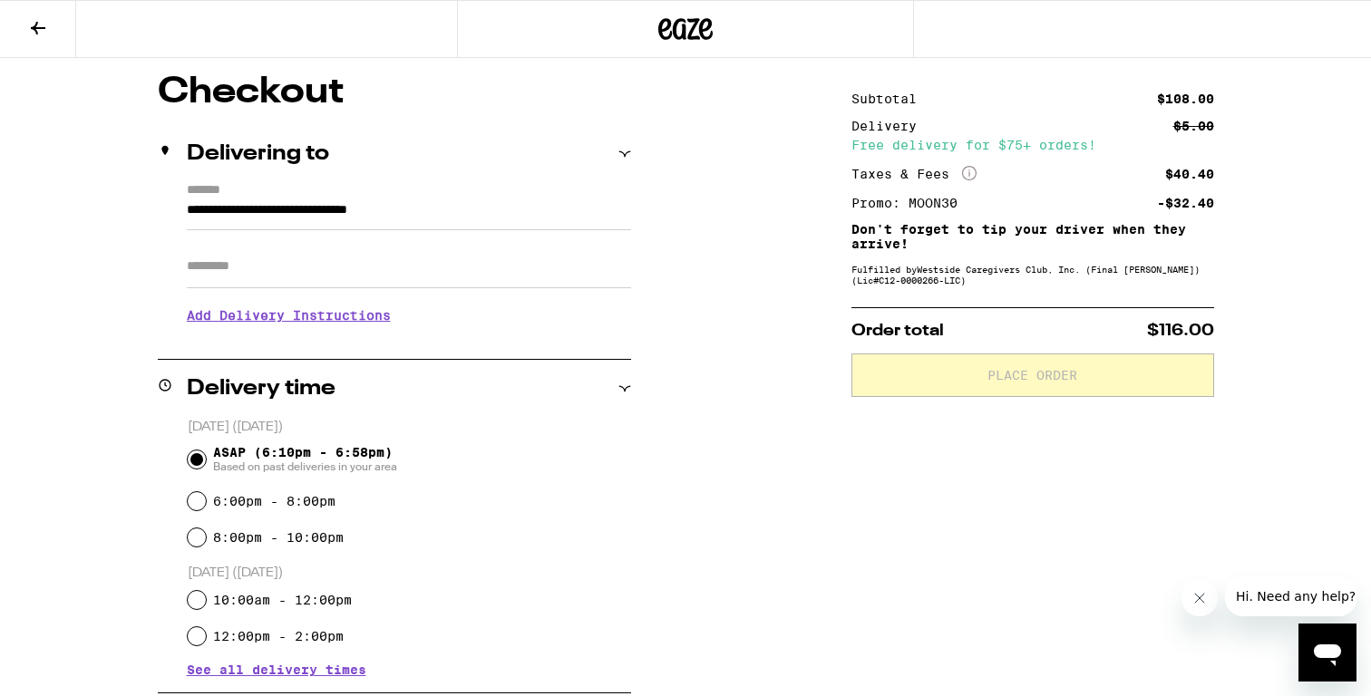
scroll to position [148, 0]
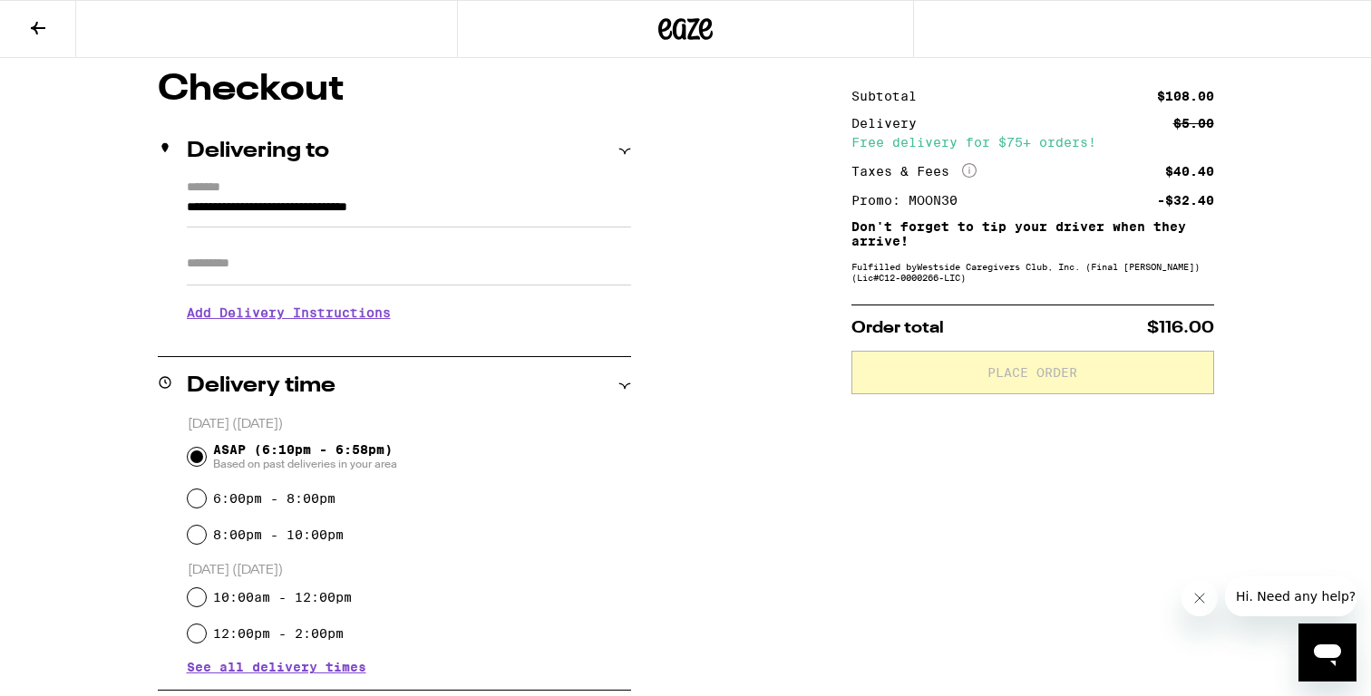
click at [381, 321] on h3 "Add Delivery Instructions" at bounding box center [409, 313] width 444 height 42
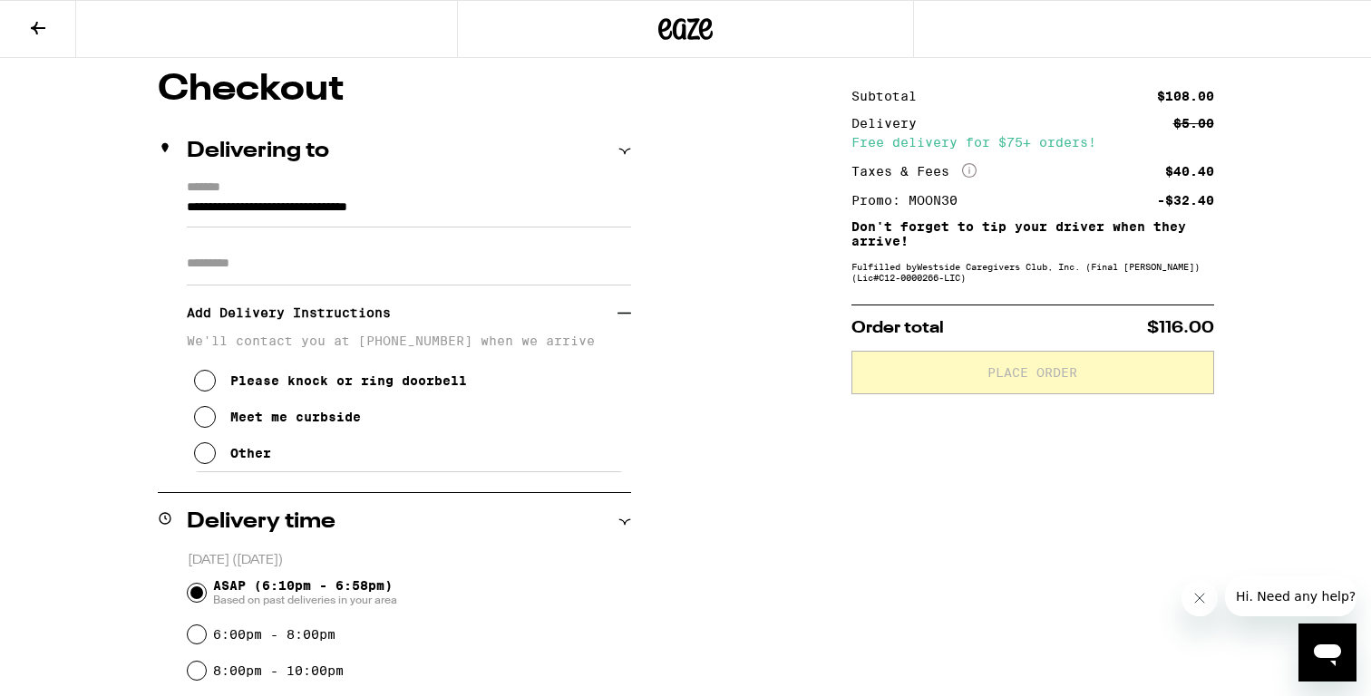
click at [203, 388] on icon at bounding box center [205, 381] width 22 height 22
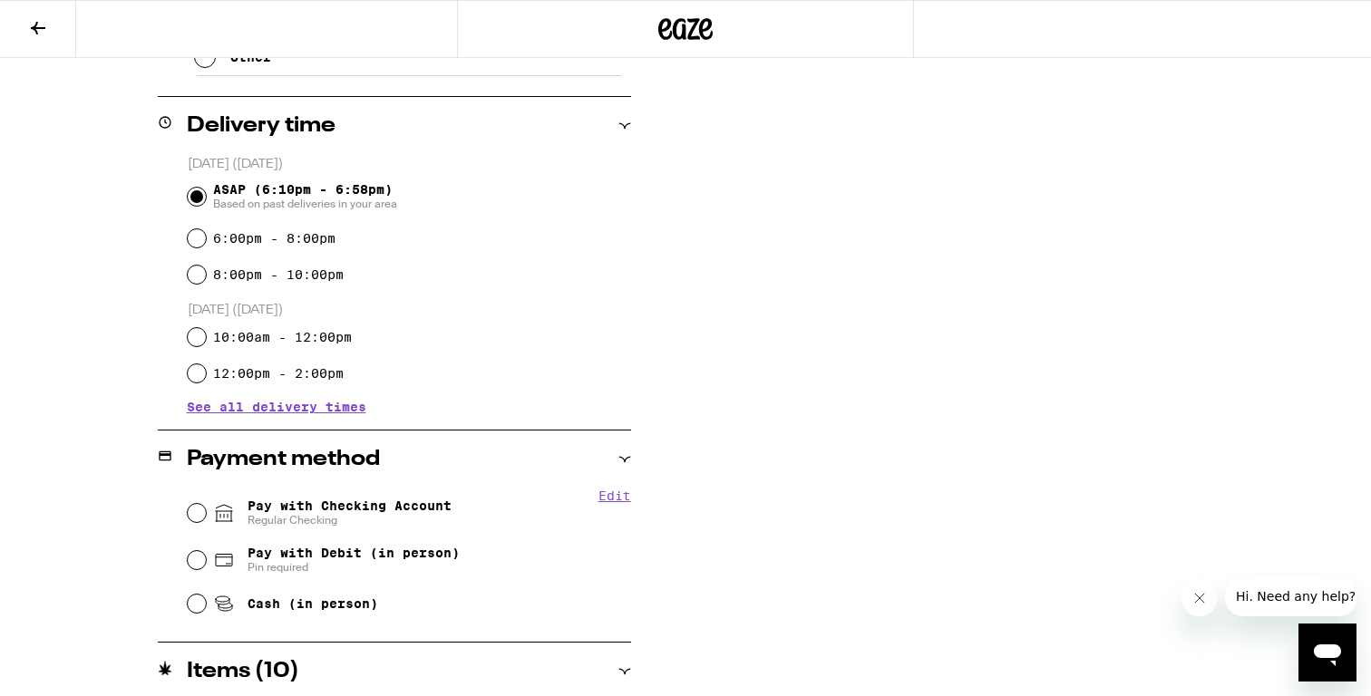
scroll to position [548, 0]
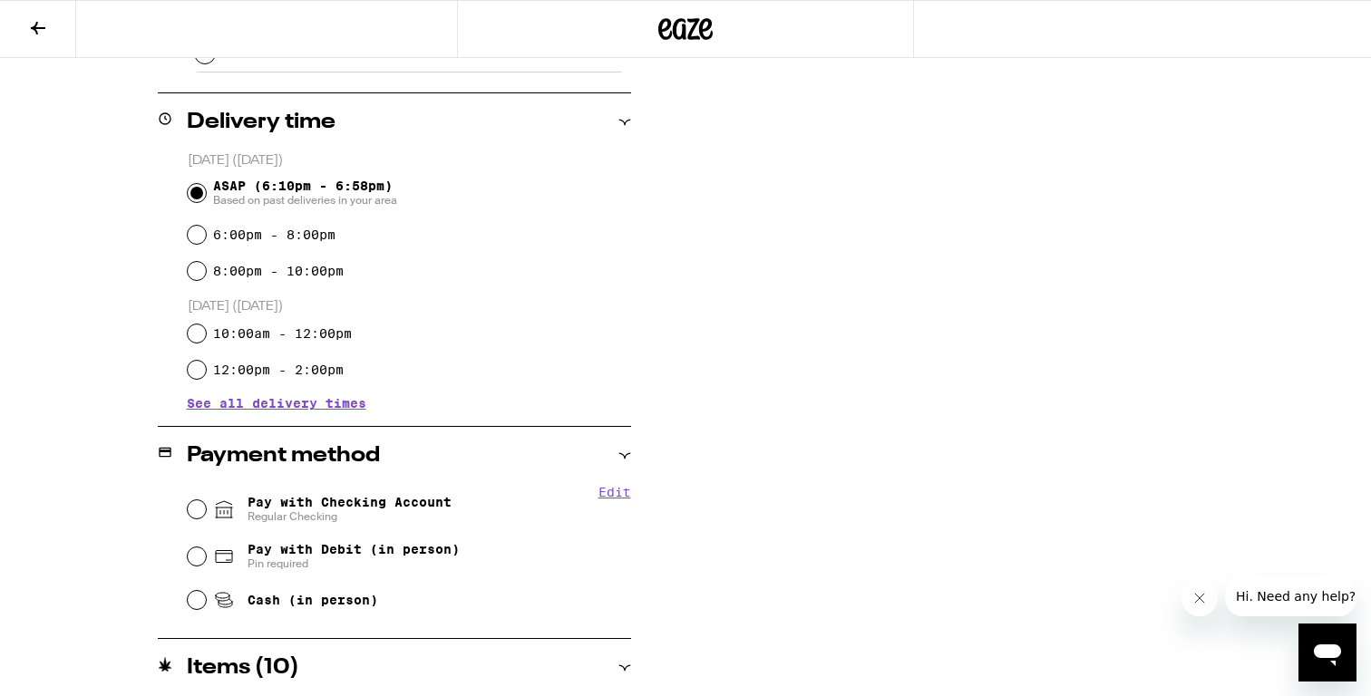
click at [198, 508] on input "Pay with Checking Account Regular Checking" at bounding box center [197, 509] width 18 height 18
radio input "true"
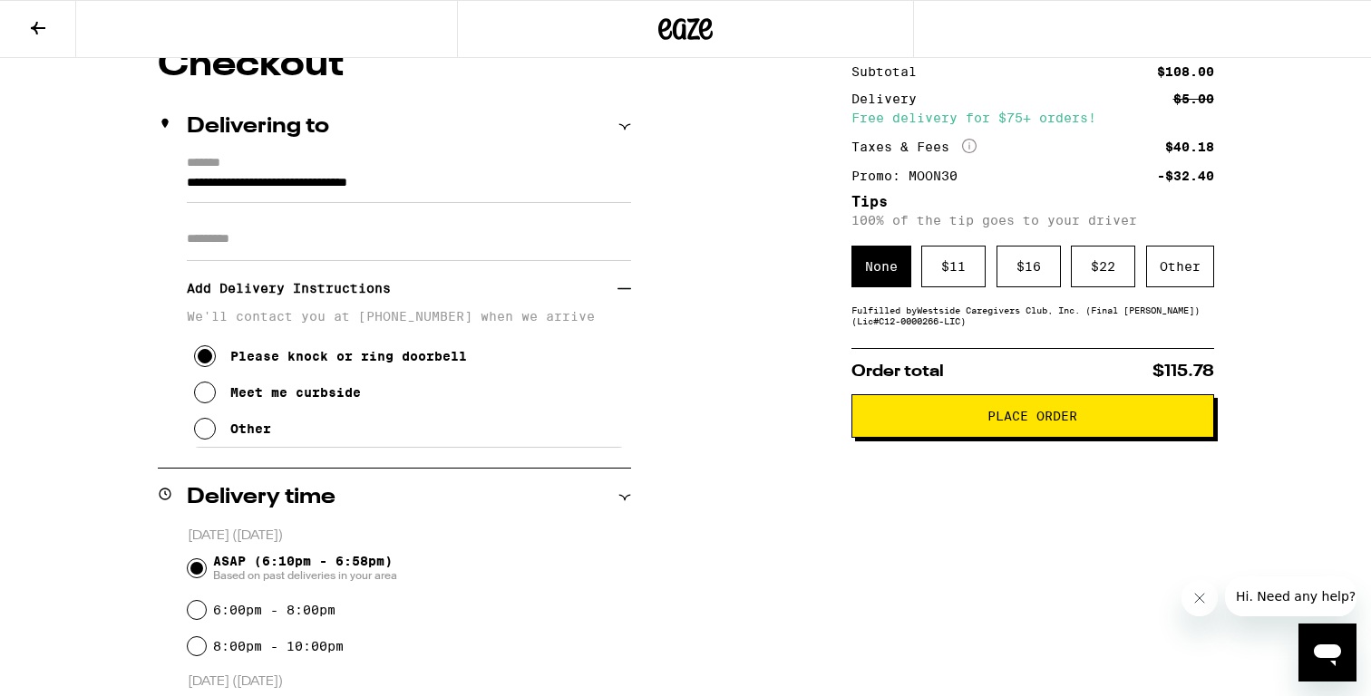
scroll to position [161, 0]
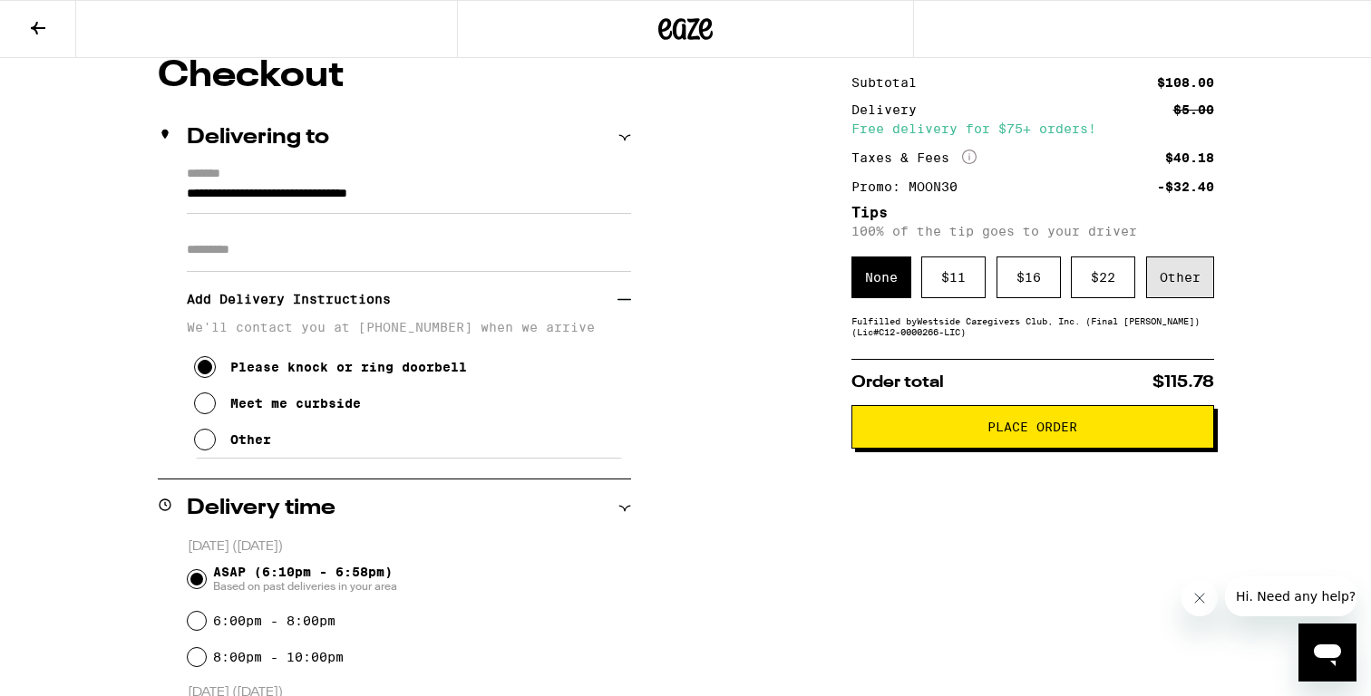
click at [1171, 282] on div "Other" at bounding box center [1180, 278] width 68 height 42
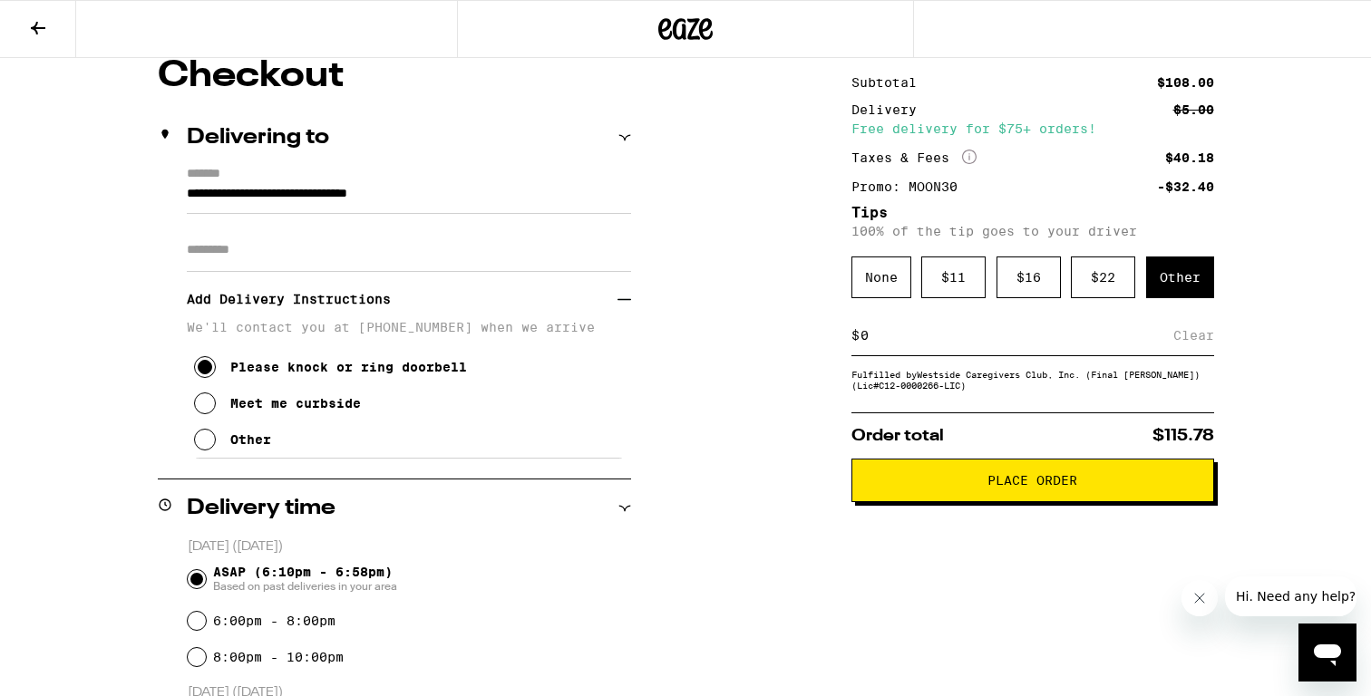
drag, startPoint x: 932, startPoint y: 344, endPoint x: 842, endPoint y: 352, distance: 90.1
click at [895, 344] on input at bounding box center [1017, 335] width 314 height 16
type input "3"
click at [1194, 343] on div "Save" at bounding box center [1197, 336] width 33 height 40
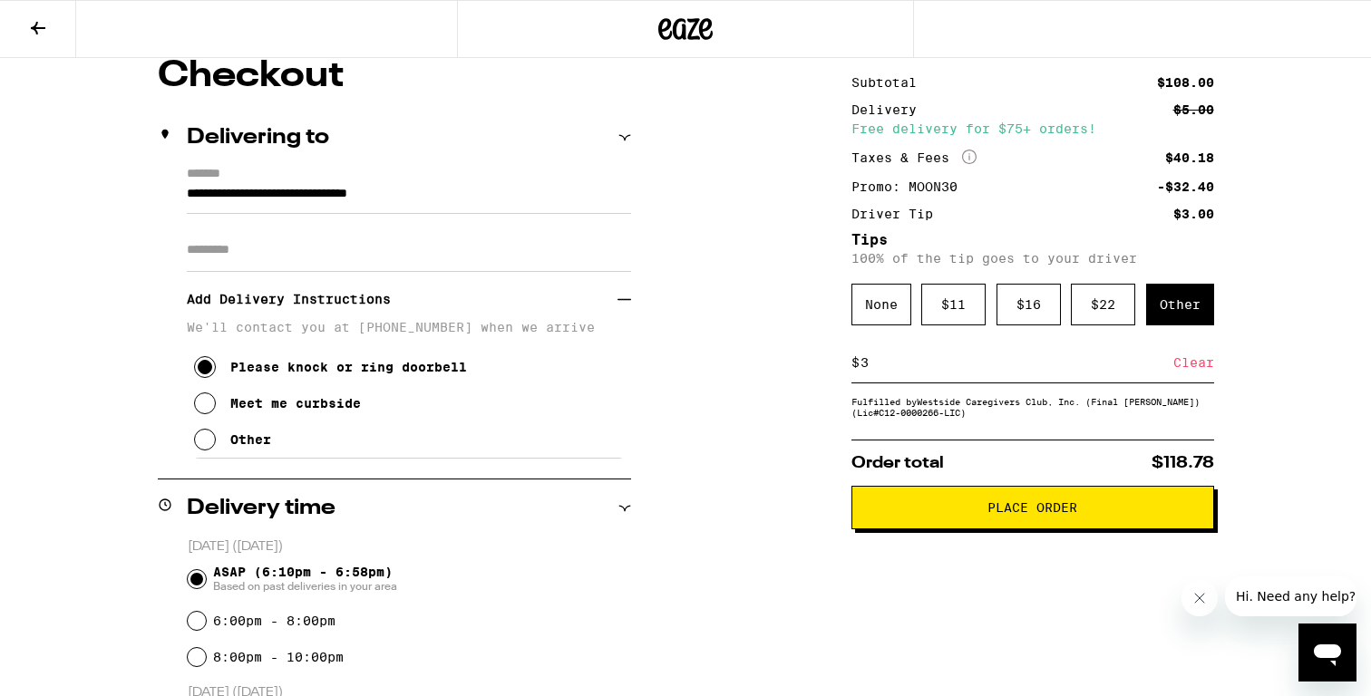
click at [1033, 514] on span "Place Order" at bounding box center [1032, 507] width 90 height 13
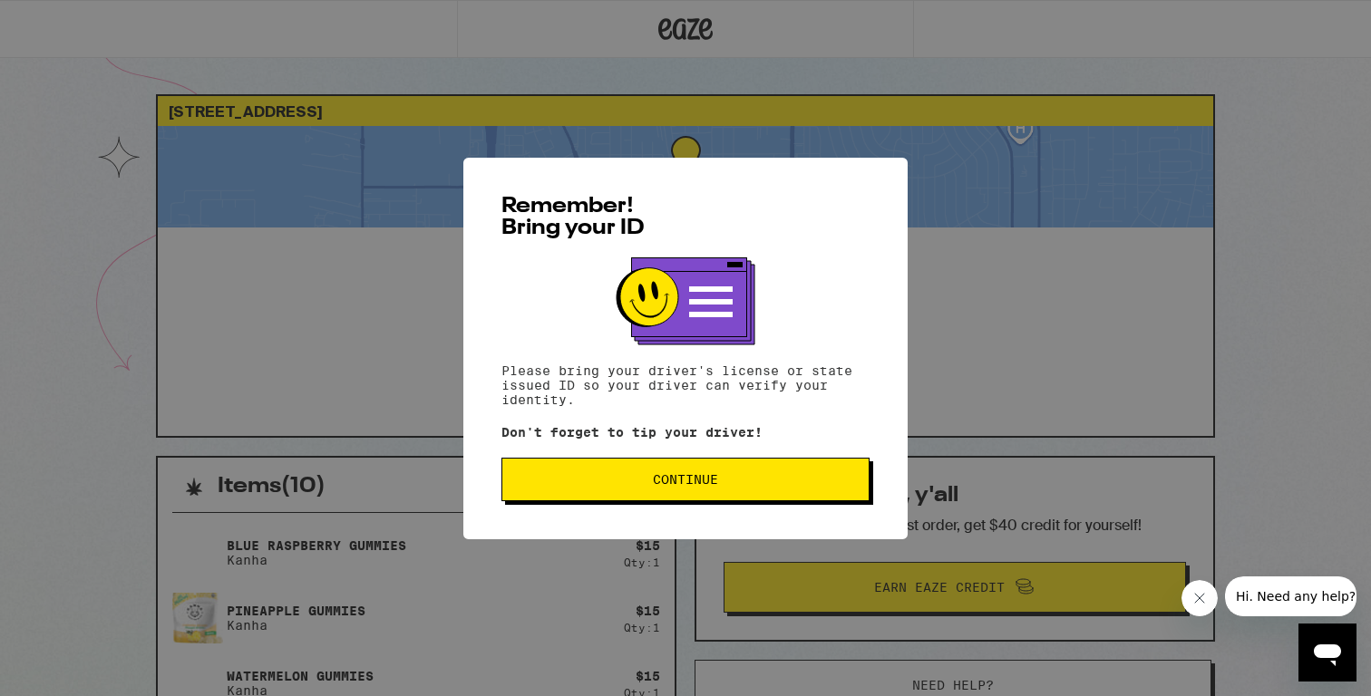
click at [794, 481] on span "Continue" at bounding box center [685, 479] width 337 height 13
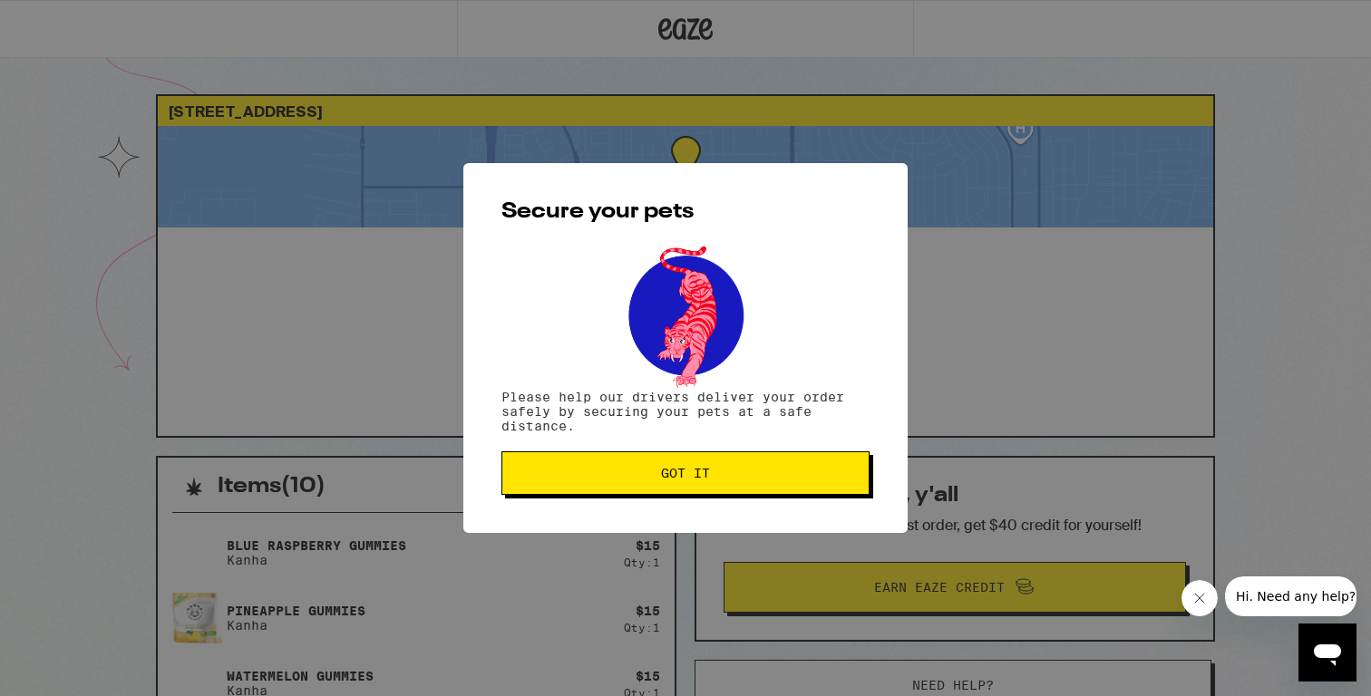
click at [794, 480] on span "Got it" at bounding box center [685, 473] width 337 height 13
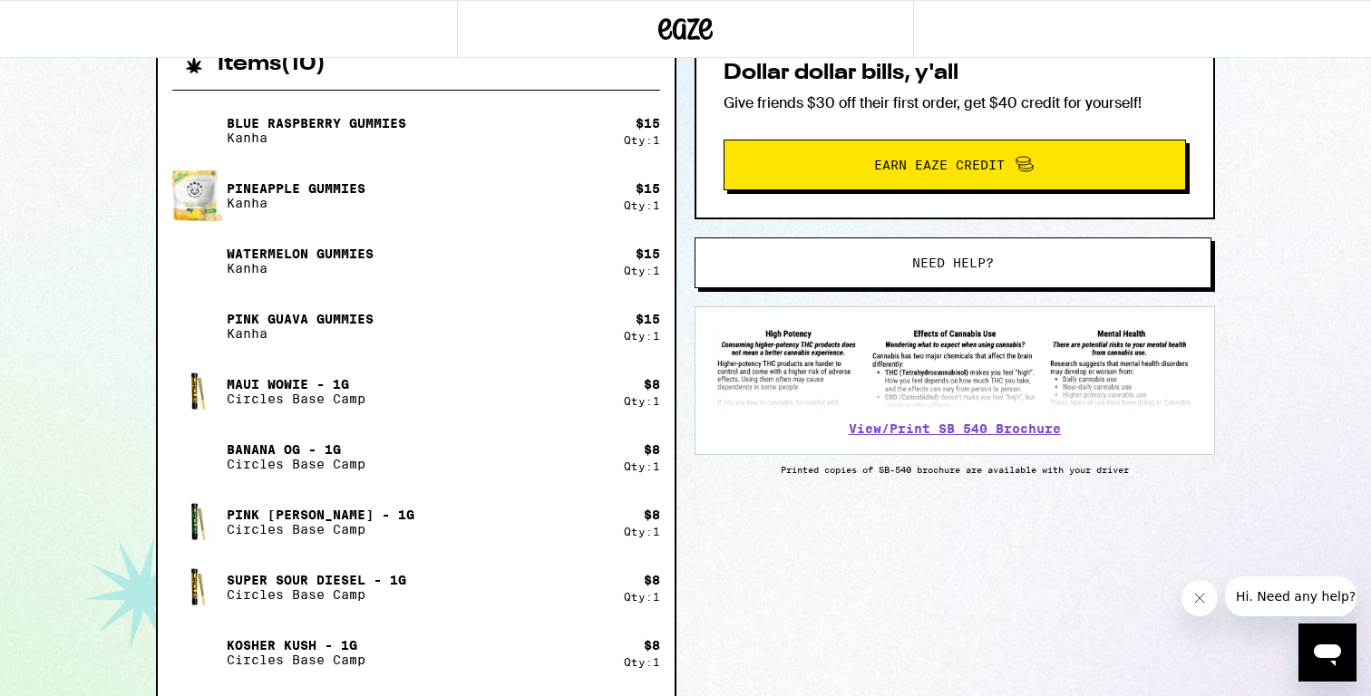
scroll to position [424, 0]
